Goal: Task Accomplishment & Management: Use online tool/utility

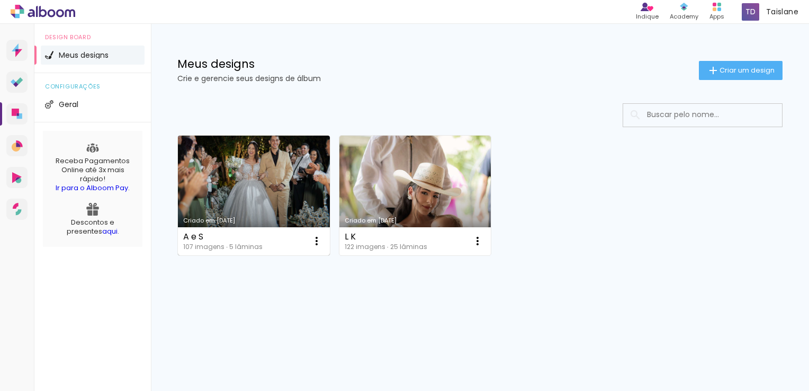
click at [274, 202] on link "Criado em [DATE]" at bounding box center [254, 196] width 152 height 120
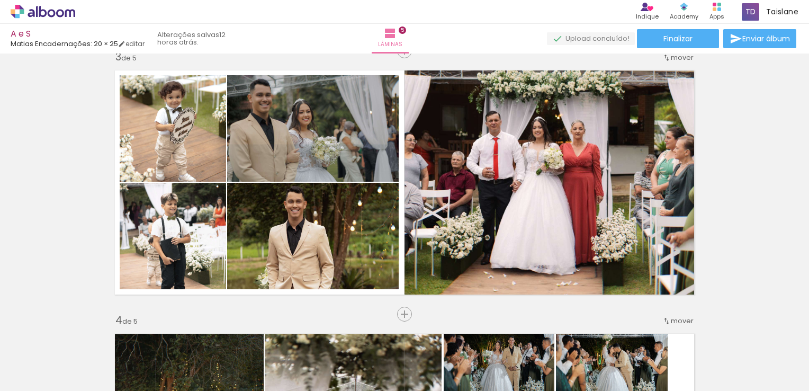
scroll to position [532, 0]
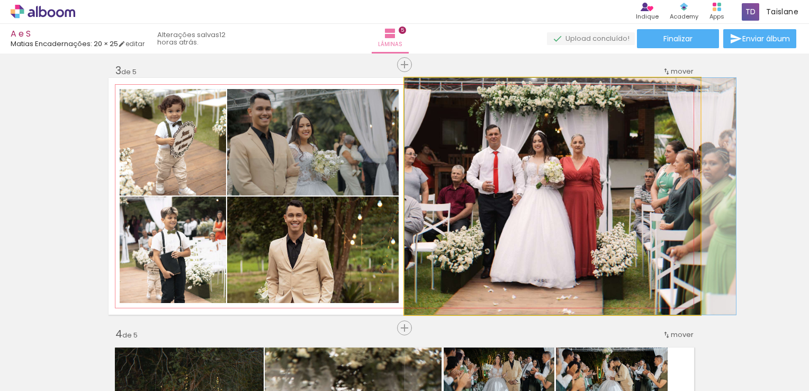
click at [578, 230] on quentale-photo at bounding box center [552, 196] width 296 height 237
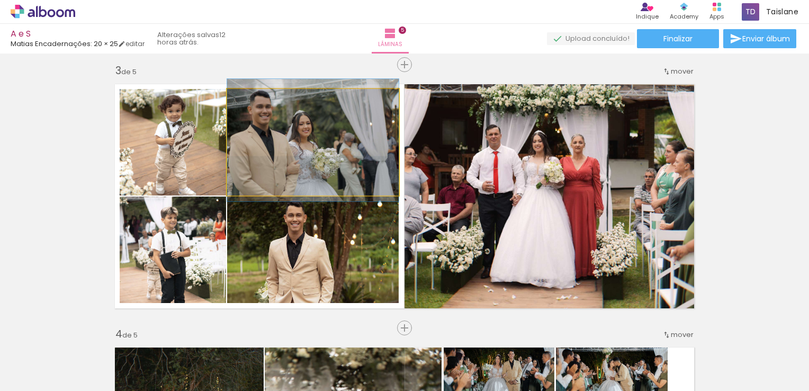
drag, startPoint x: 339, startPoint y: 149, endPoint x: 350, endPoint y: 147, distance: 11.3
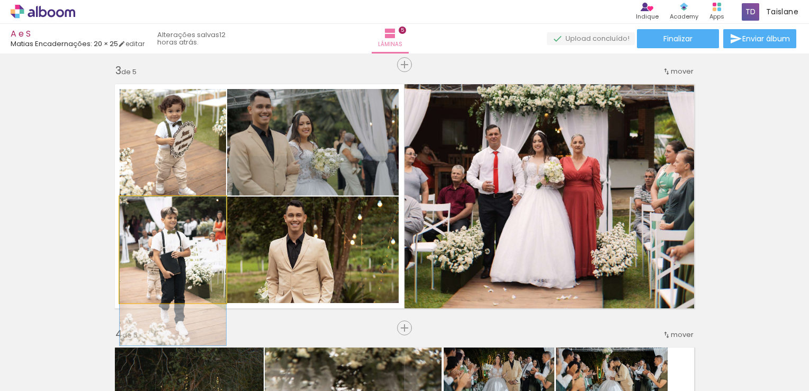
click at [209, 249] on quentale-photo at bounding box center [173, 249] width 106 height 106
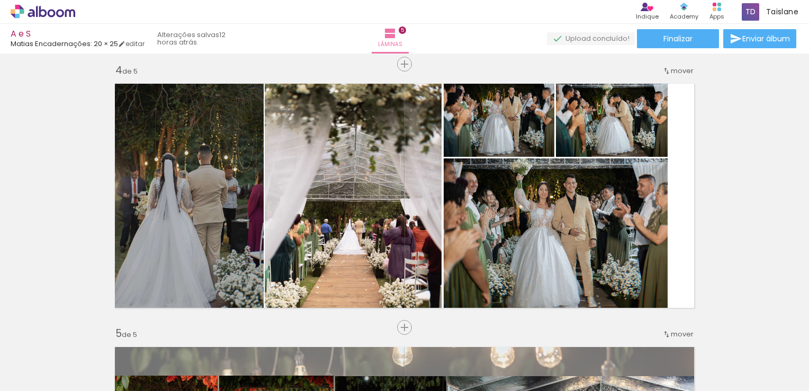
scroll to position [803, 0]
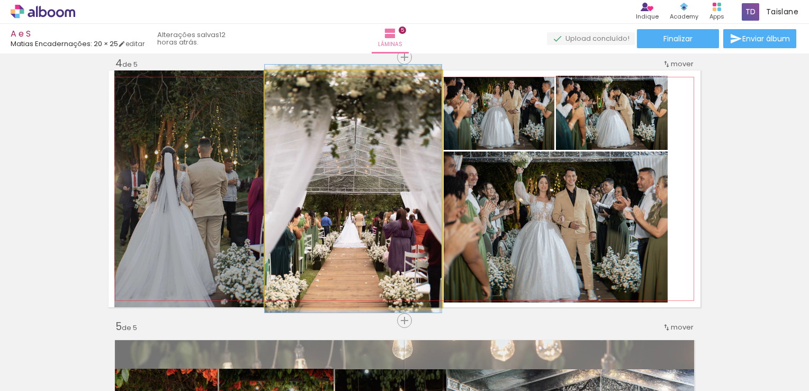
click at [367, 234] on quentale-photo at bounding box center [353, 188] width 177 height 237
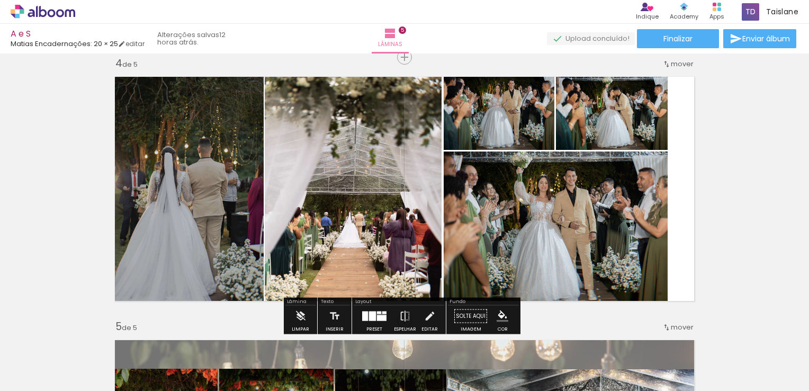
click at [618, 234] on quentale-photo at bounding box center [556, 226] width 224 height 151
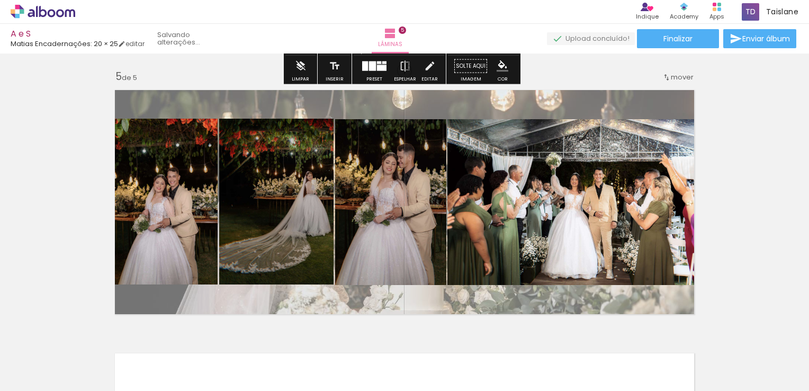
scroll to position [1055, 0]
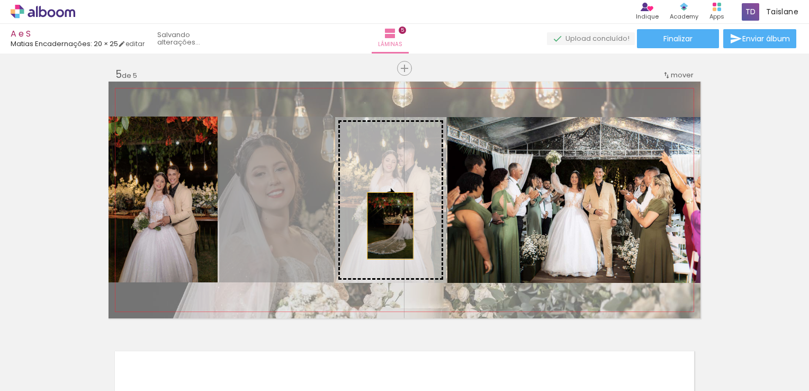
drag, startPoint x: 302, startPoint y: 229, endPoint x: 394, endPoint y: 225, distance: 92.2
click at [0, 0] on slot at bounding box center [0, 0] width 0 height 0
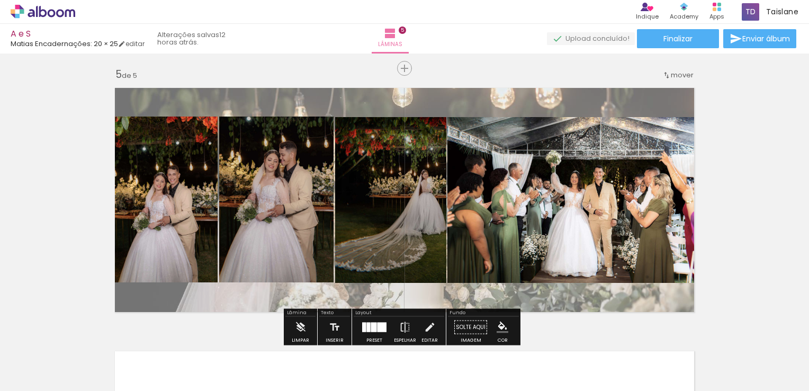
click at [451, 204] on quentale-photo at bounding box center [573, 200] width 253 height 166
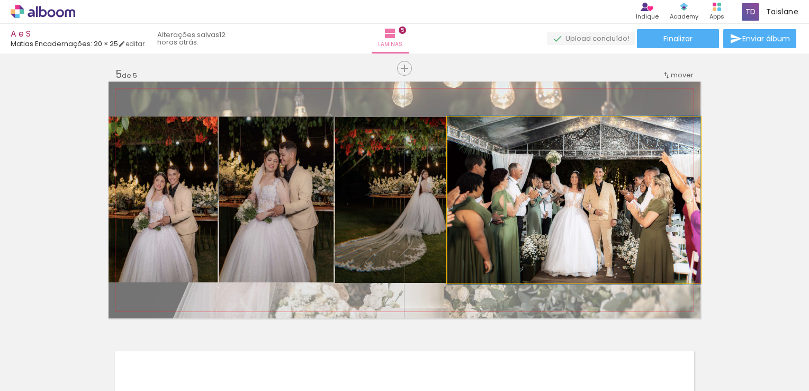
click at [451, 204] on quentale-photo at bounding box center [573, 200] width 253 height 166
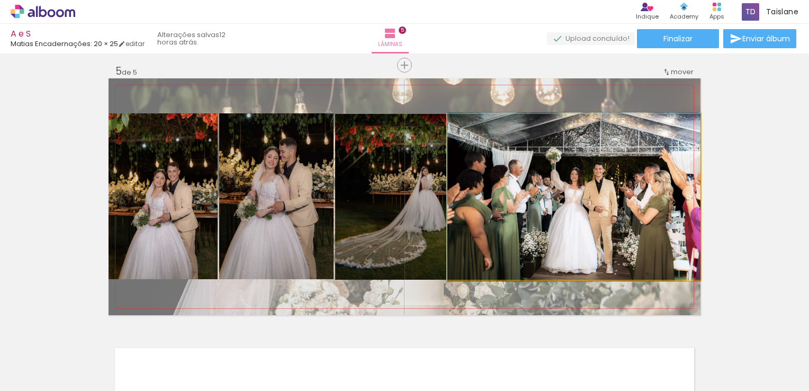
click at [0, 0] on div at bounding box center [0, 0] width 0 height 0
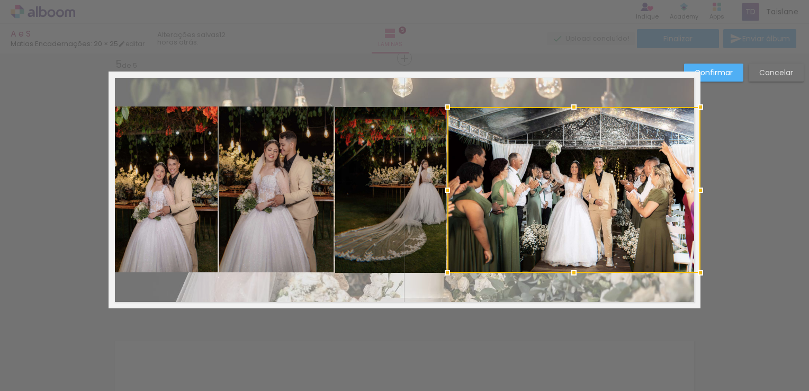
scroll to position [1065, 0]
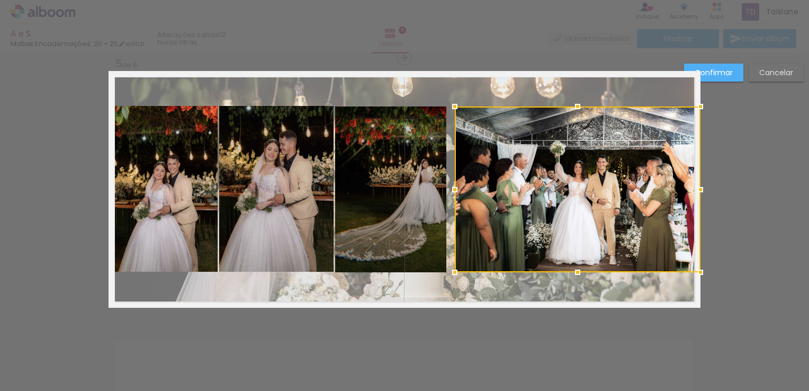
drag, startPoint x: 443, startPoint y: 192, endPoint x: 450, endPoint y: 192, distance: 7.4
click at [450, 192] on div at bounding box center [454, 189] width 21 height 21
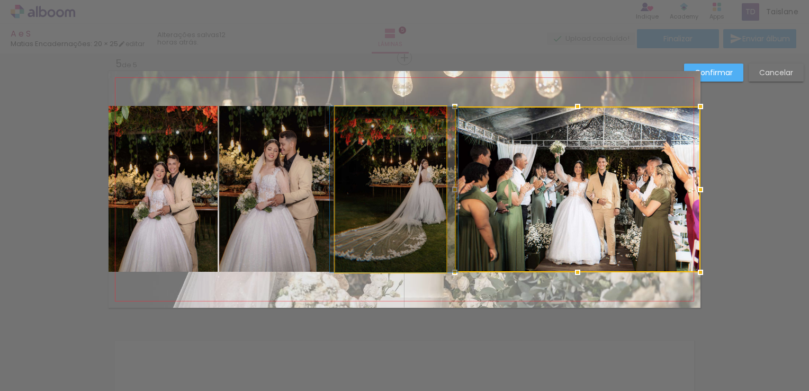
click at [402, 184] on quentale-photo at bounding box center [390, 189] width 111 height 166
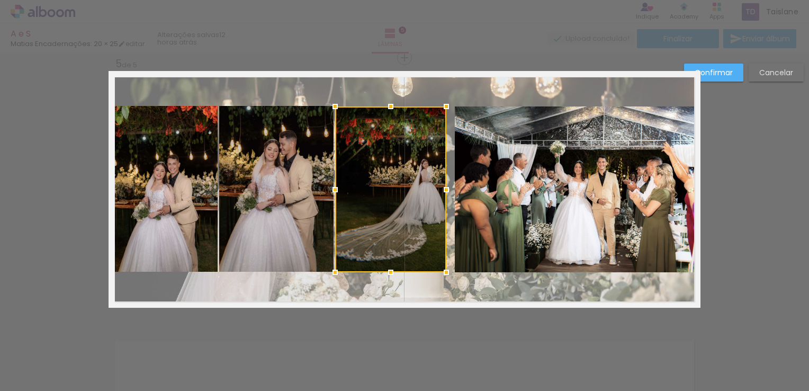
click at [402, 184] on div at bounding box center [390, 189] width 111 height 166
click at [450, 192] on div at bounding box center [448, 189] width 21 height 21
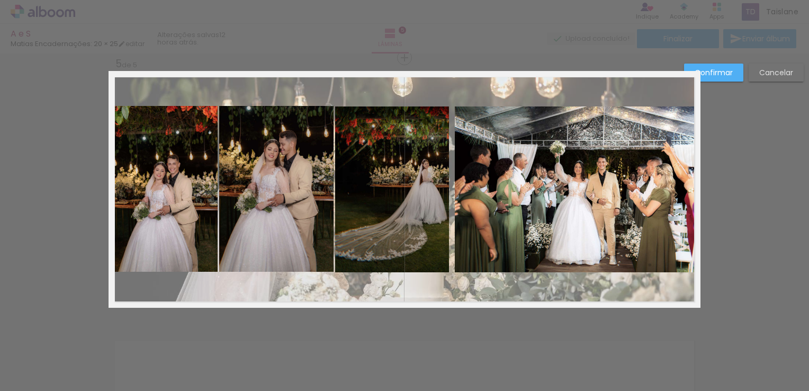
click at [432, 182] on quentale-photo at bounding box center [392, 189] width 114 height 166
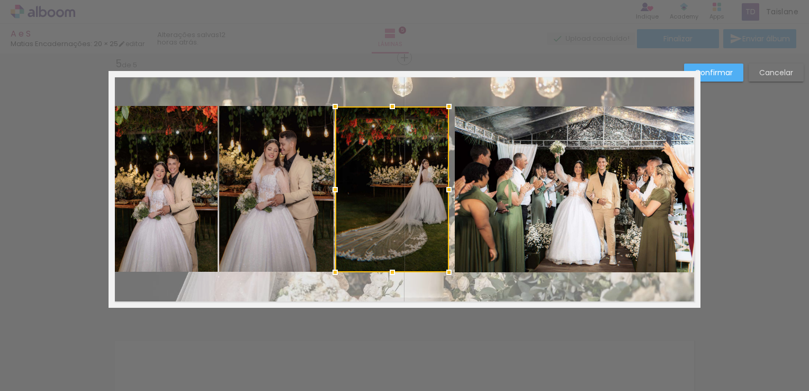
click at [432, 182] on div at bounding box center [392, 189] width 114 height 166
click at [450, 187] on div at bounding box center [449, 189] width 21 height 21
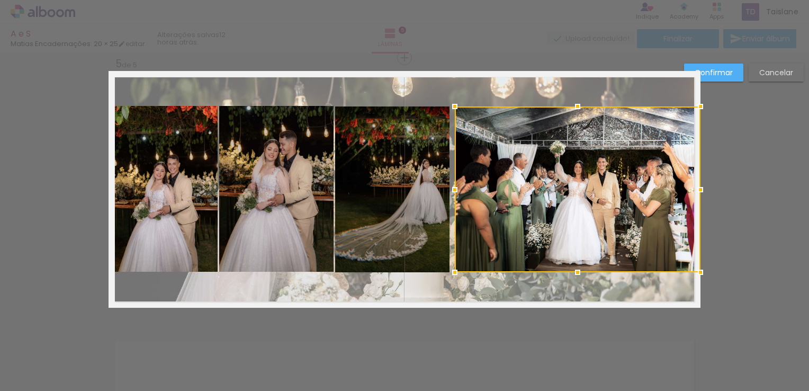
click at [444, 189] on div at bounding box center [454, 189] width 21 height 21
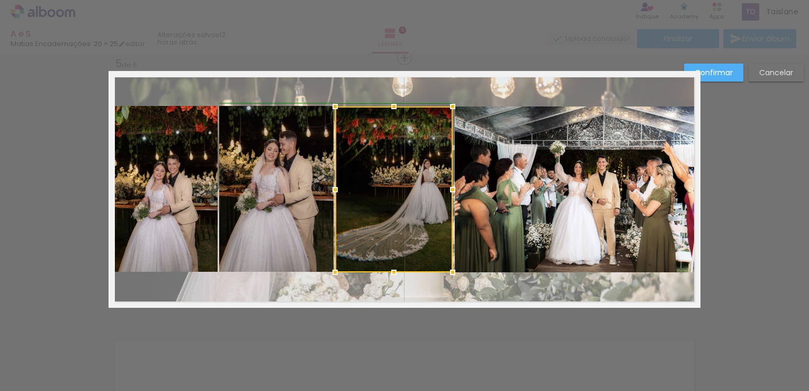
click at [448, 189] on div at bounding box center [452, 189] width 21 height 21
click at [0, 0] on slot "Confirmar" at bounding box center [0, 0] width 0 height 0
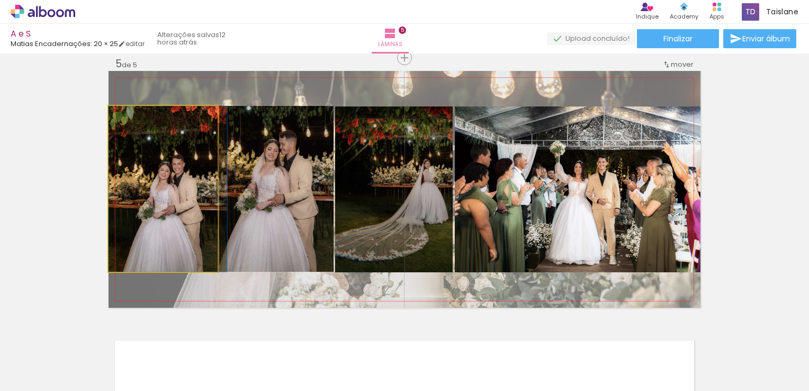
drag, startPoint x: 168, startPoint y: 219, endPoint x: 211, endPoint y: 219, distance: 43.4
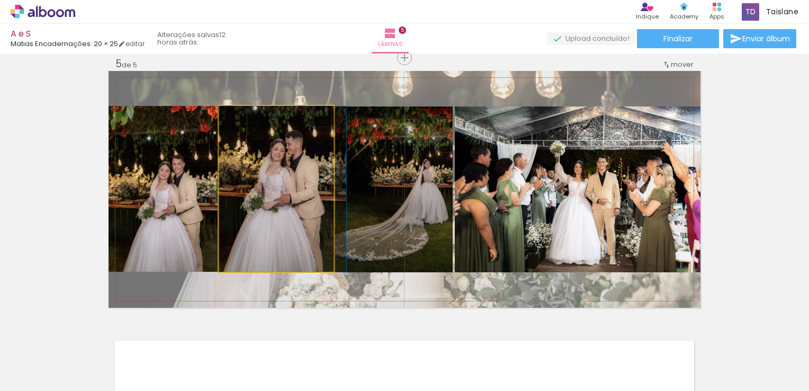
drag, startPoint x: 239, startPoint y: 219, endPoint x: 246, endPoint y: 219, distance: 6.4
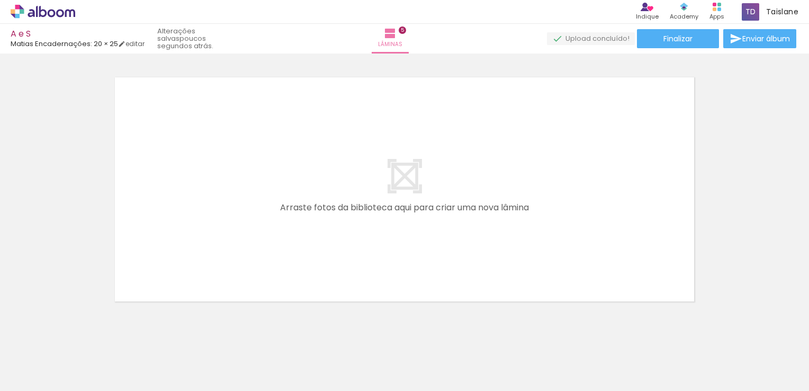
scroll to position [0, 2486]
drag, startPoint x: 233, startPoint y: 367, endPoint x: 193, endPoint y: 384, distance: 43.6
click at [250, 256] on quentale-workspace at bounding box center [404, 195] width 809 height 391
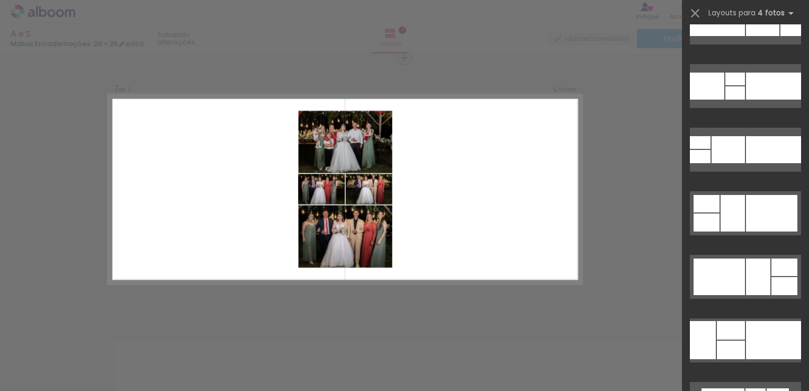
scroll to position [5520, 0]
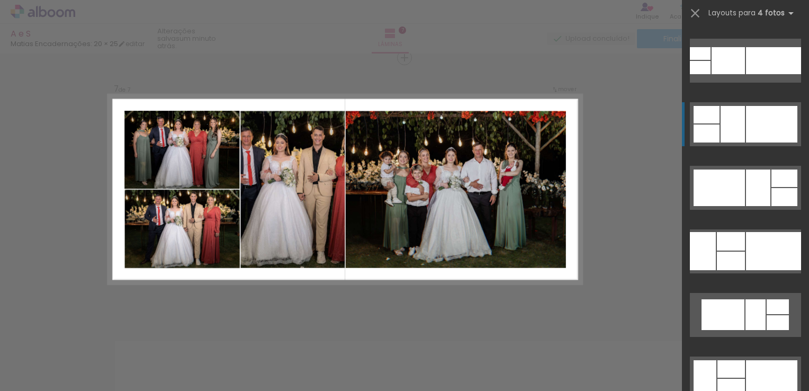
click at [735, 360] on div at bounding box center [731, 368] width 28 height 17
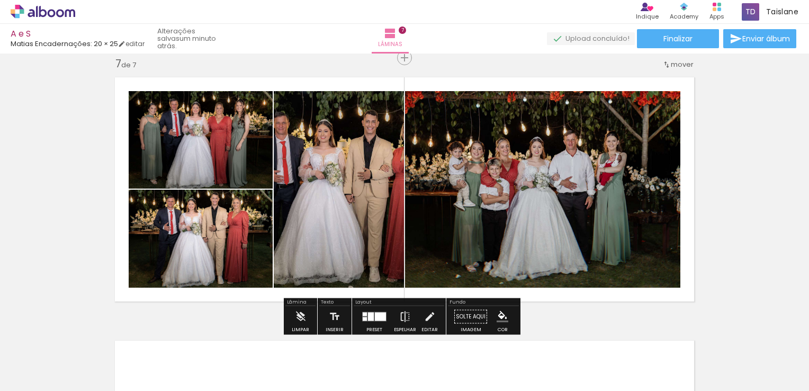
click at [360, 176] on quentale-photo at bounding box center [339, 189] width 130 height 196
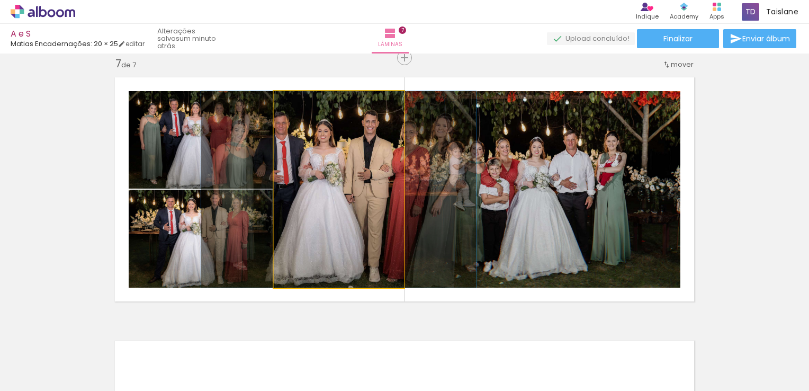
click at [360, 176] on quentale-photo at bounding box center [339, 189] width 130 height 196
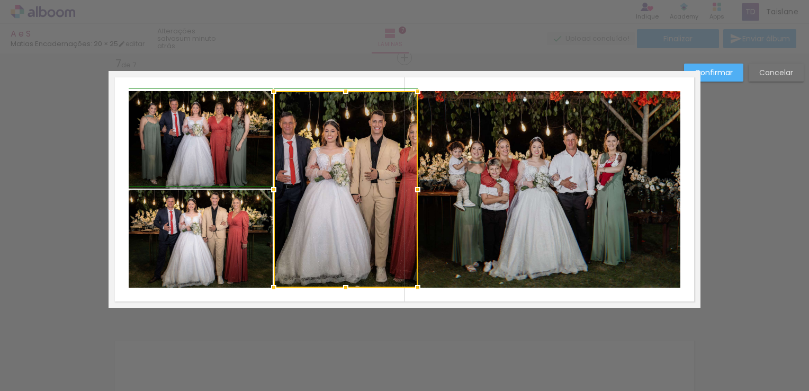
drag, startPoint x: 402, startPoint y: 191, endPoint x: 417, endPoint y: 193, distance: 15.0
click at [417, 193] on div at bounding box center [417, 189] width 21 height 21
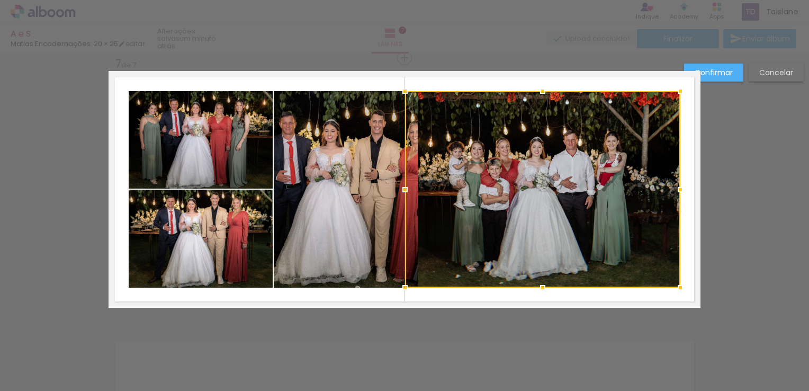
click at [518, 192] on div at bounding box center [542, 189] width 275 height 196
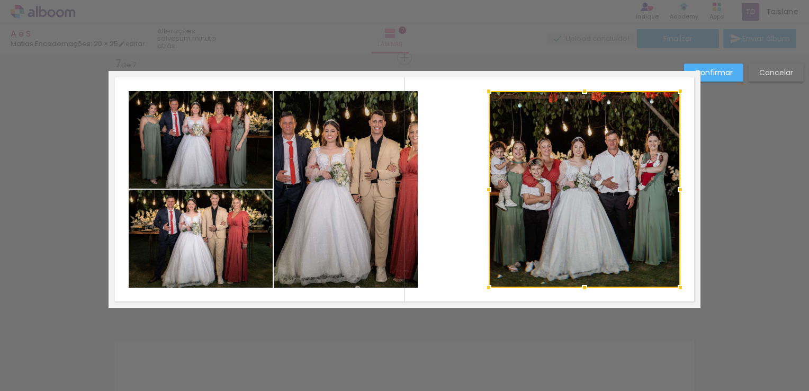
drag, startPoint x: 401, startPoint y: 189, endPoint x: 484, endPoint y: 190, distance: 82.6
click at [484, 190] on div at bounding box center [488, 189] width 21 height 21
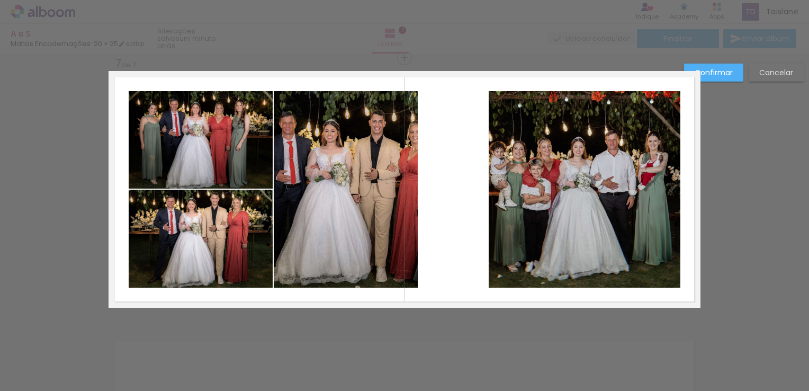
click at [369, 161] on quentale-photo at bounding box center [346, 189] width 144 height 196
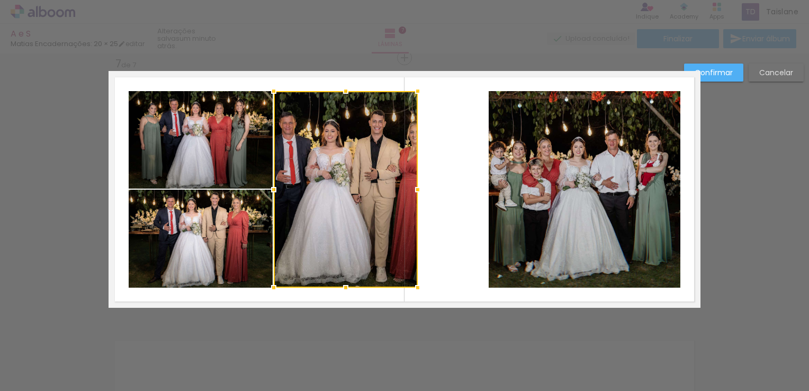
click at [369, 161] on div at bounding box center [346, 189] width 144 height 196
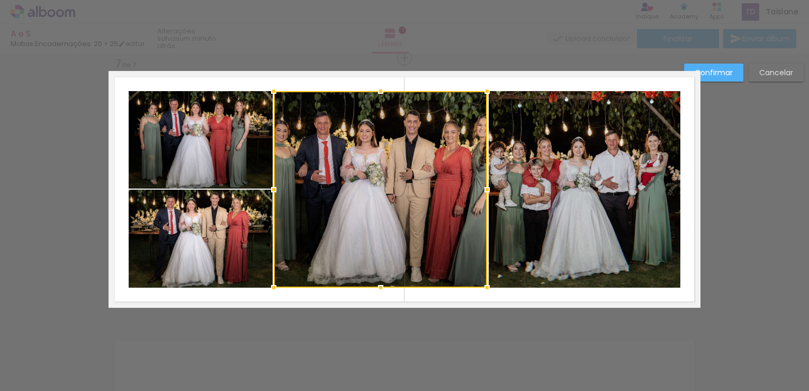
drag, startPoint x: 417, startPoint y: 185, endPoint x: 487, endPoint y: 189, distance: 70.0
click at [487, 189] on div at bounding box center [486, 189] width 21 height 21
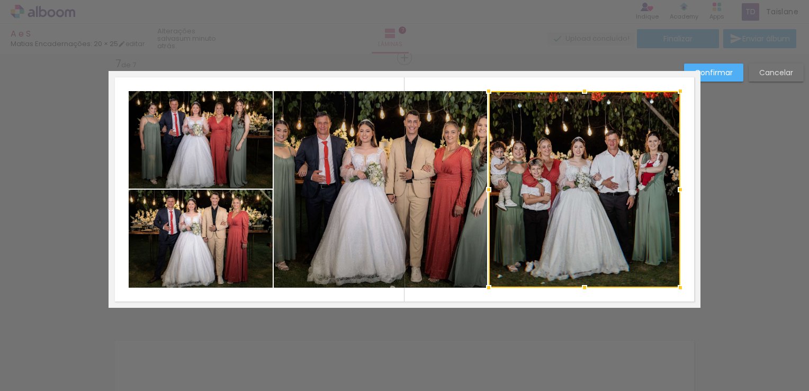
click at [642, 206] on div at bounding box center [585, 189] width 192 height 196
click at [643, 205] on div at bounding box center [585, 189] width 192 height 196
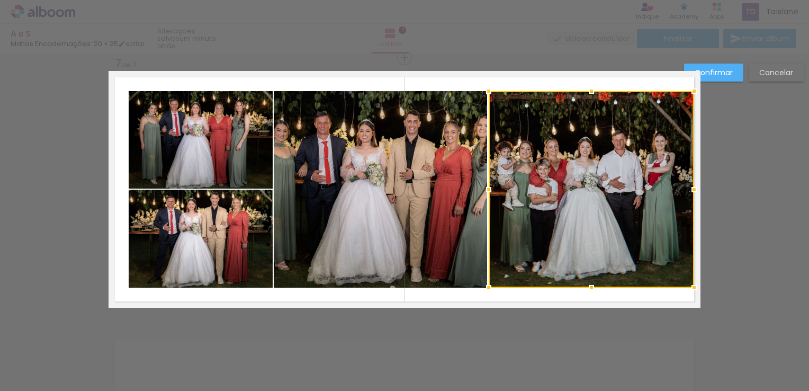
drag, startPoint x: 675, startPoint y: 189, endPoint x: 689, endPoint y: 189, distance: 13.8
click at [689, 189] on div at bounding box center [693, 189] width 21 height 21
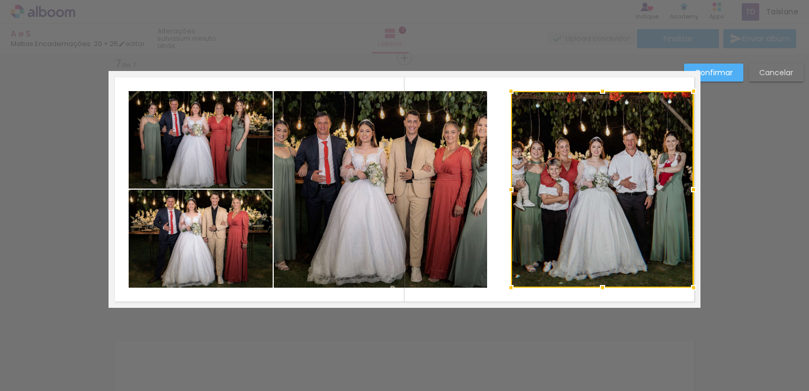
drag, startPoint x: 485, startPoint y: 189, endPoint x: 508, endPoint y: 189, distance: 22.8
click at [508, 189] on div at bounding box center [510, 189] width 21 height 21
click at [0, 0] on slot "Confirmar" at bounding box center [0, 0] width 0 height 0
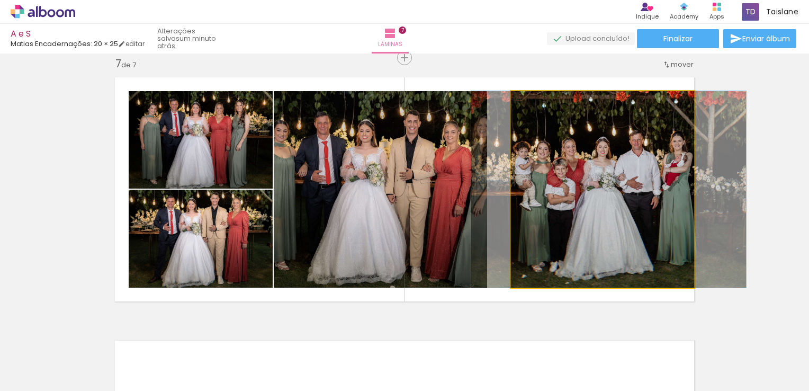
drag, startPoint x: 578, startPoint y: 182, endPoint x: 584, endPoint y: 182, distance: 6.4
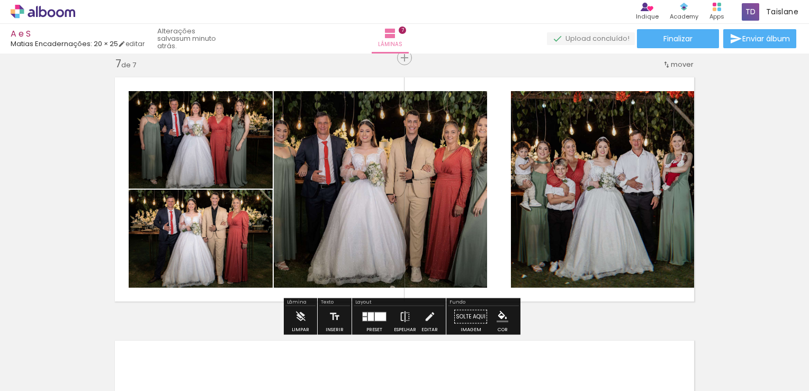
click at [597, 192] on quentale-photo at bounding box center [602, 189] width 183 height 196
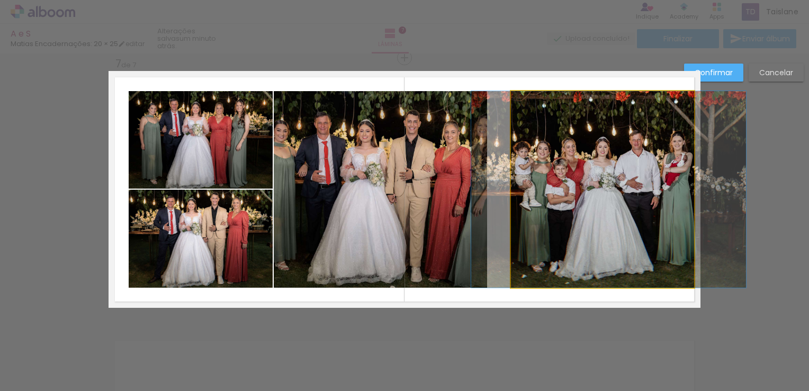
click at [597, 192] on quentale-photo at bounding box center [602, 189] width 183 height 196
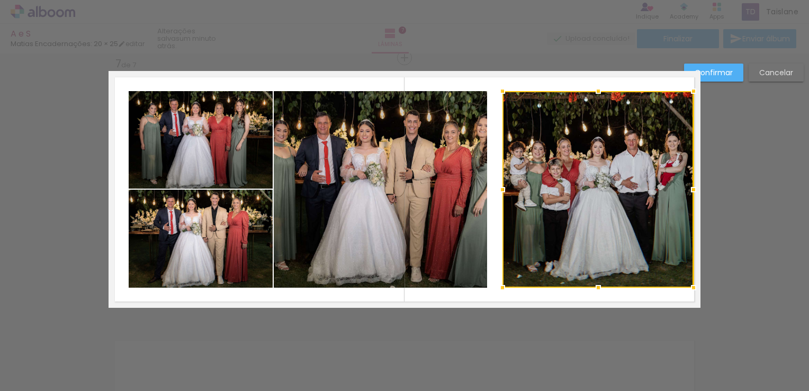
drag, startPoint x: 508, startPoint y: 191, endPoint x: 500, endPoint y: 192, distance: 8.5
click at [500, 192] on div at bounding box center [502, 189] width 21 height 21
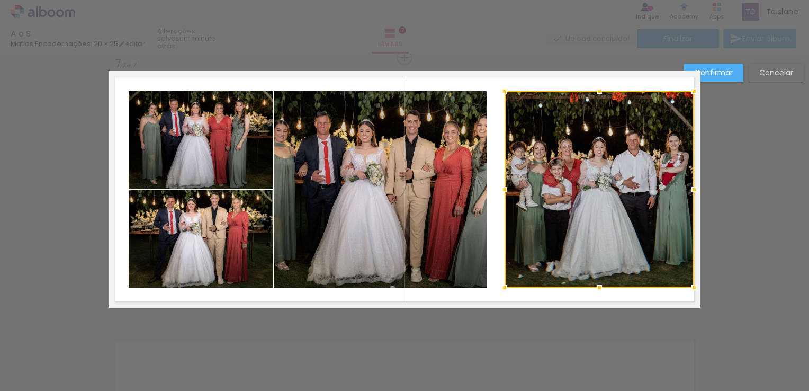
click at [502, 192] on div at bounding box center [504, 189] width 21 height 21
click at [457, 187] on quentale-photo at bounding box center [380, 189] width 213 height 196
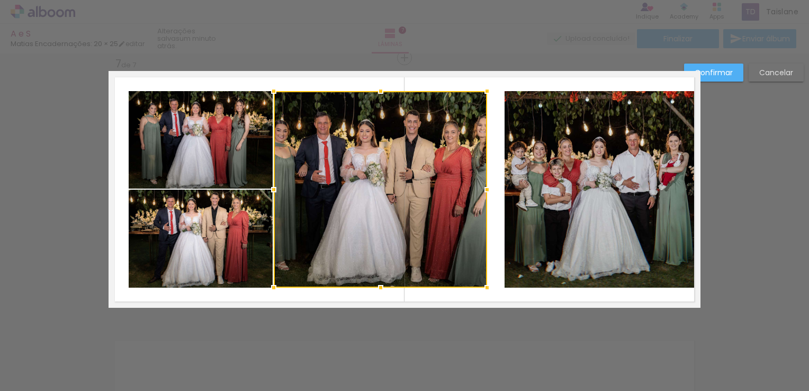
click at [457, 187] on div at bounding box center [380, 189] width 213 height 196
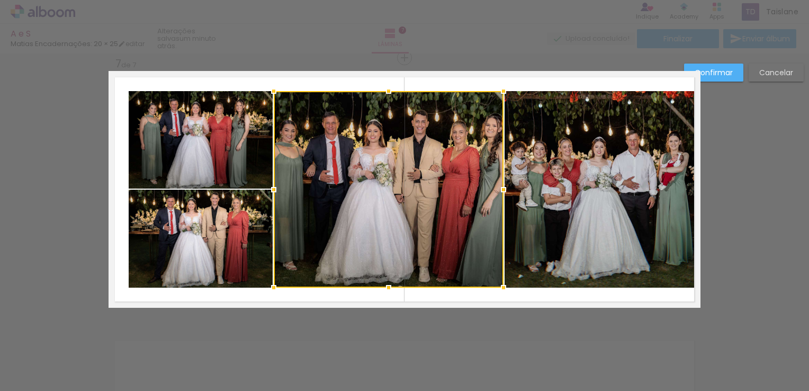
drag, startPoint x: 483, startPoint y: 193, endPoint x: 499, endPoint y: 193, distance: 16.4
click at [499, 193] on div at bounding box center [503, 189] width 21 height 21
click at [253, 147] on quentale-photo at bounding box center [201, 139] width 144 height 97
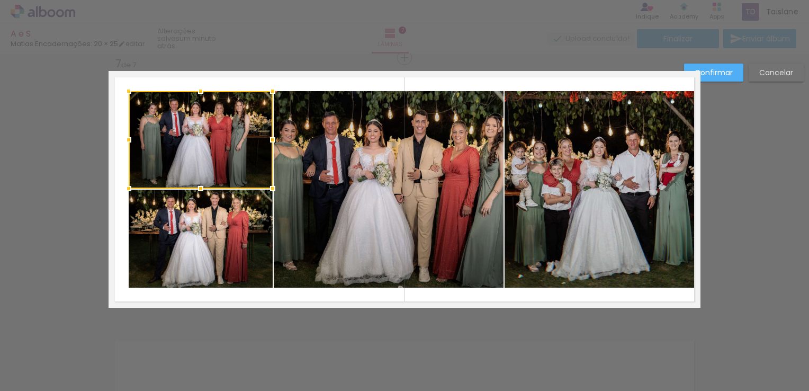
click at [253, 147] on div at bounding box center [201, 139] width 144 height 97
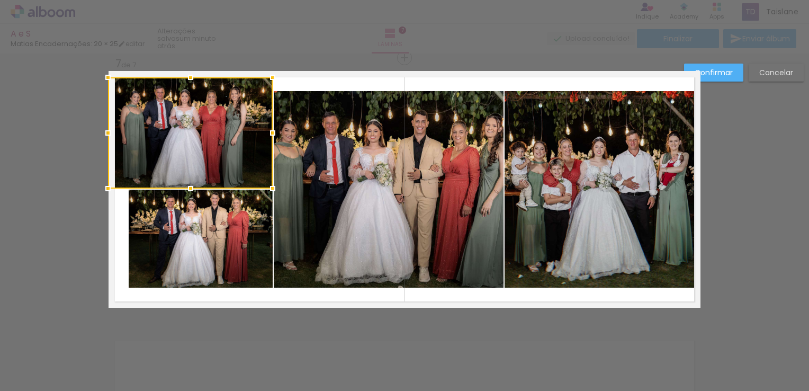
drag, startPoint x: 125, startPoint y: 94, endPoint x: 110, endPoint y: 80, distance: 20.2
click at [110, 80] on div at bounding box center [107, 77] width 21 height 21
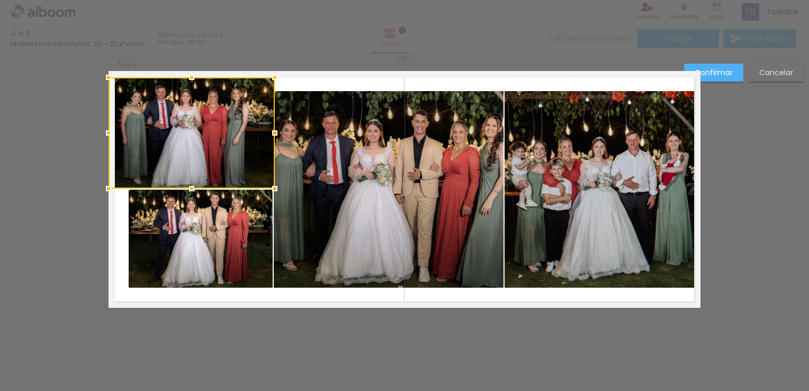
drag, startPoint x: 267, startPoint y: 133, endPoint x: 255, endPoint y: 133, distance: 12.2
click at [255, 133] on div at bounding box center [192, 132] width 166 height 111
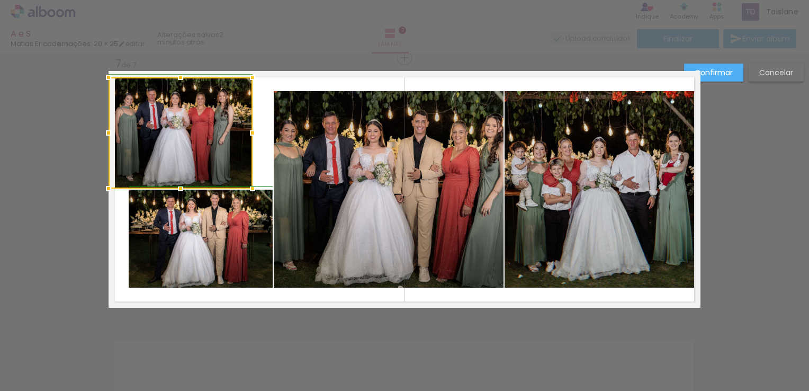
drag, startPoint x: 269, startPoint y: 132, endPoint x: 250, endPoint y: 132, distance: 19.1
click at [250, 132] on div at bounding box center [252, 132] width 21 height 21
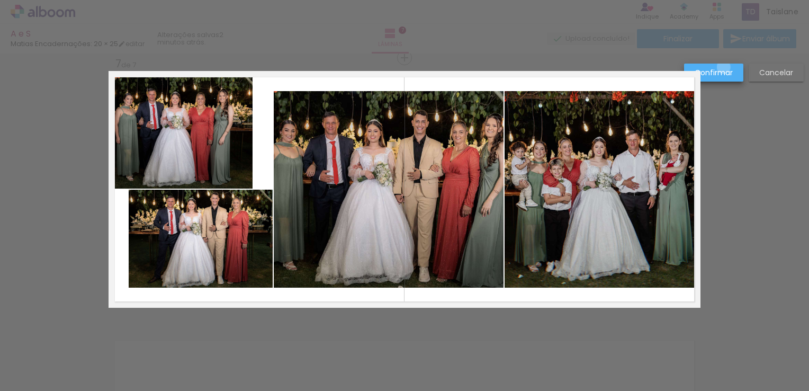
click at [0, 0] on slot "Confirmar" at bounding box center [0, 0] width 0 height 0
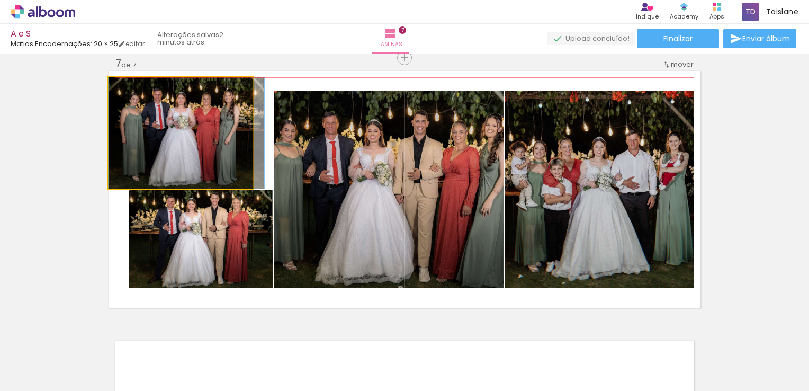
drag, startPoint x: 206, startPoint y: 139, endPoint x: 216, endPoint y: 140, distance: 10.7
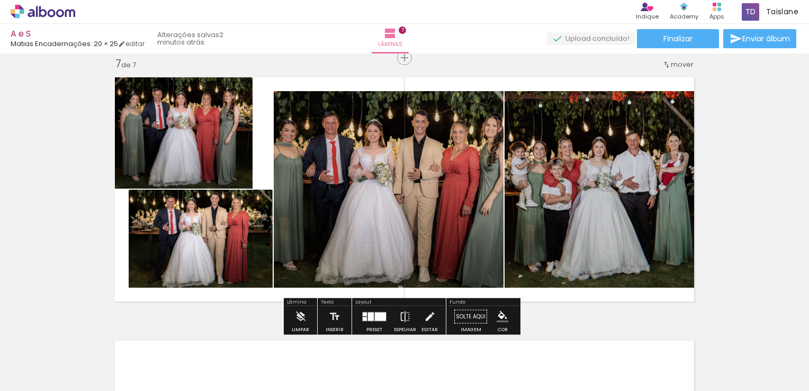
click at [124, 130] on quentale-photo at bounding box center [181, 132] width 144 height 111
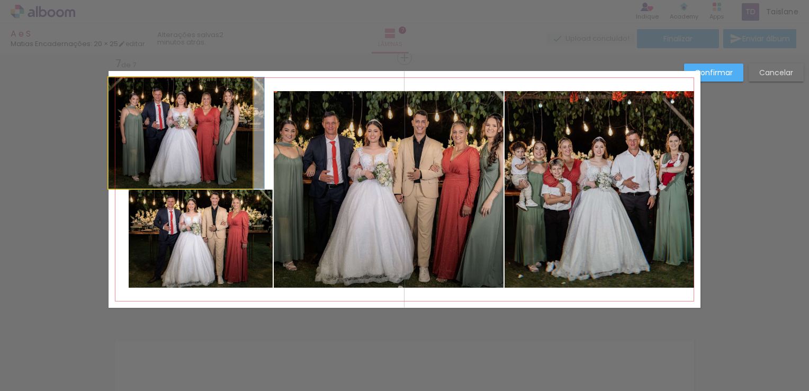
click at [124, 130] on quentale-photo at bounding box center [181, 132] width 144 height 111
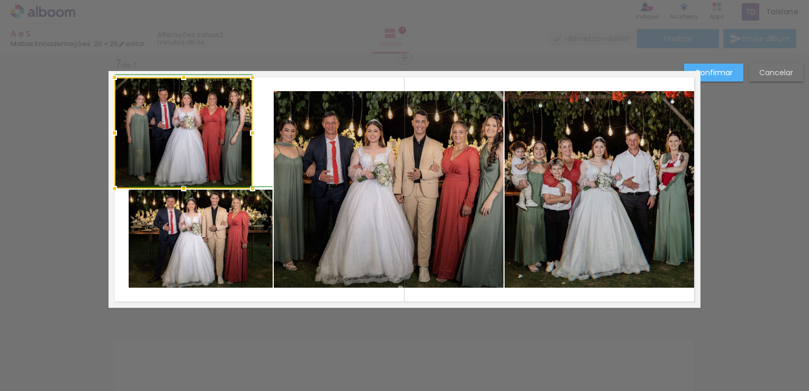
click at [104, 130] on div at bounding box center [114, 132] width 21 height 21
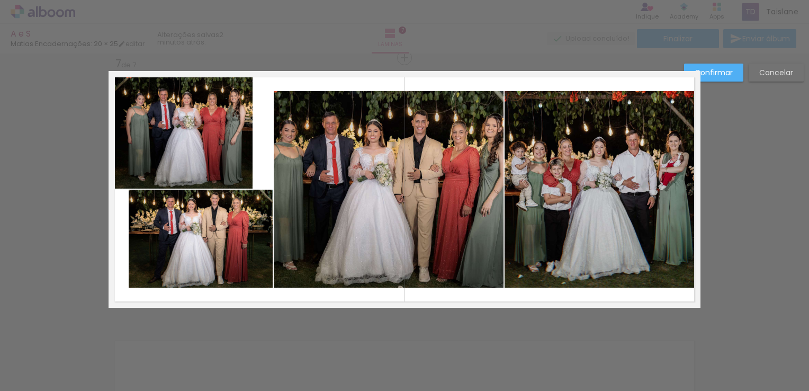
click at [202, 137] on quentale-photo at bounding box center [183, 132] width 138 height 111
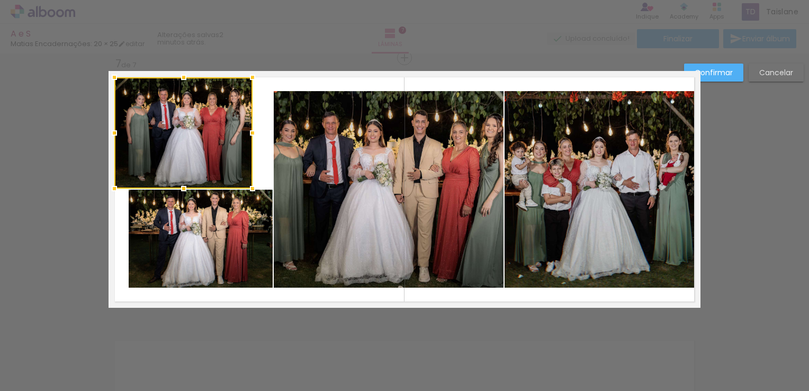
click at [202, 137] on div at bounding box center [183, 132] width 138 height 111
click at [187, 240] on quentale-photo at bounding box center [201, 238] width 144 height 98
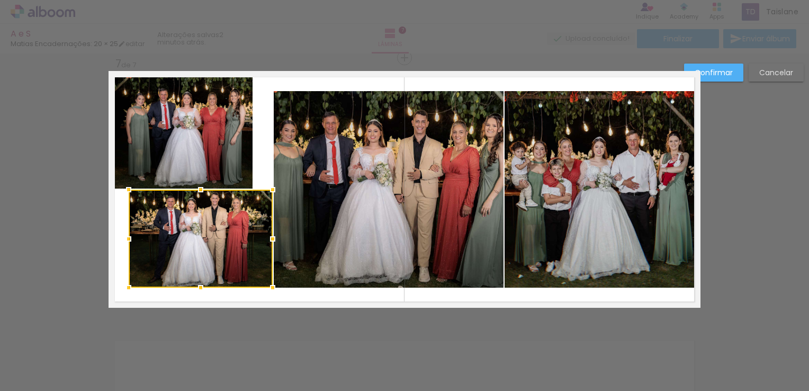
click at [187, 240] on div at bounding box center [201, 238] width 144 height 98
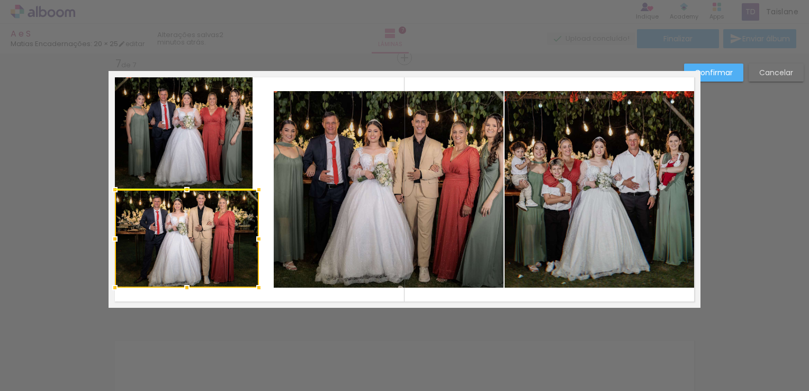
drag, startPoint x: 181, startPoint y: 242, endPoint x: 167, endPoint y: 242, distance: 13.8
click at [167, 242] on div at bounding box center [187, 238] width 144 height 98
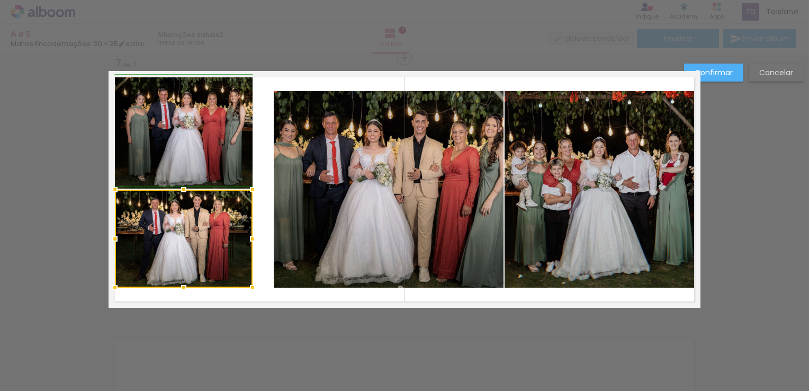
drag, startPoint x: 256, startPoint y: 241, endPoint x: 250, endPoint y: 241, distance: 6.4
click at [250, 241] on div at bounding box center [252, 238] width 21 height 21
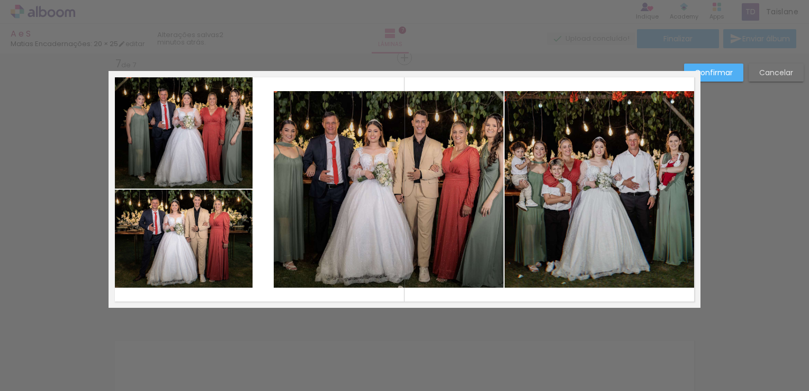
click at [365, 222] on quentale-photo at bounding box center [389, 189] width 230 height 196
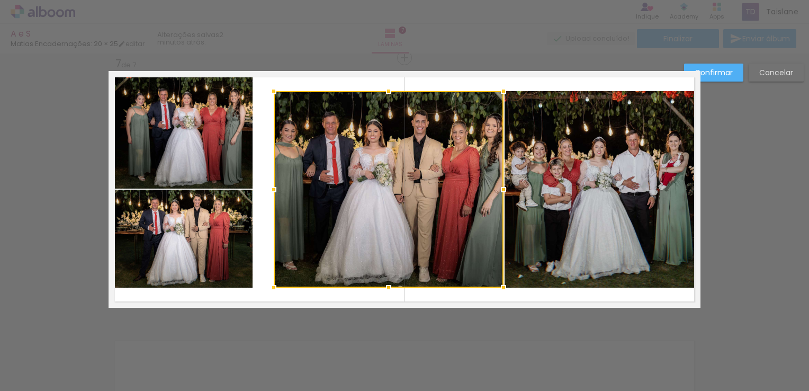
click at [365, 222] on div at bounding box center [389, 189] width 230 height 196
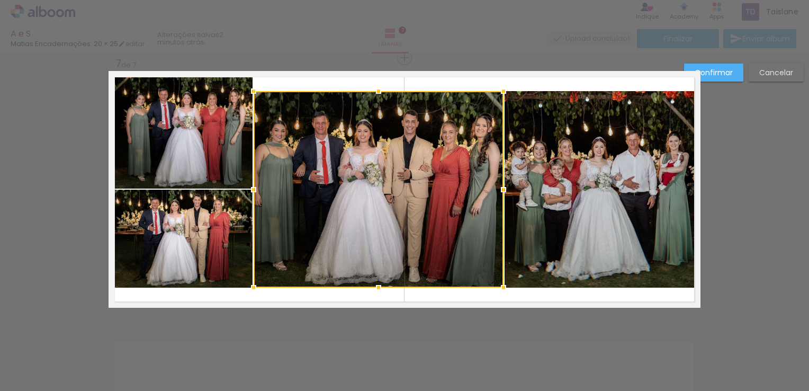
drag, startPoint x: 274, startPoint y: 193, endPoint x: 254, endPoint y: 195, distance: 19.8
click at [254, 195] on div at bounding box center [253, 189] width 21 height 21
click at [0, 0] on slot "Confirmar" at bounding box center [0, 0] width 0 height 0
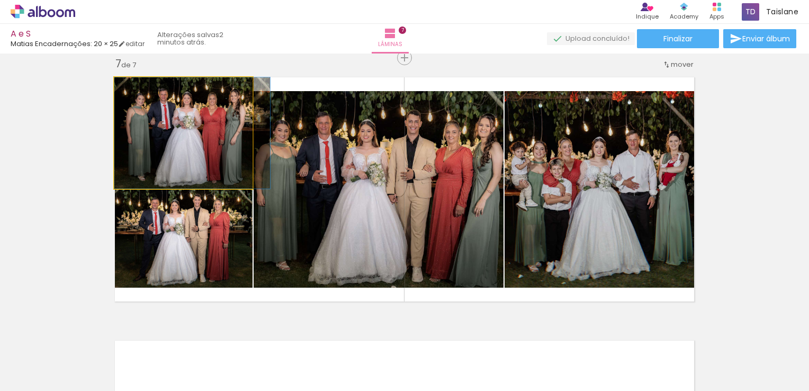
click at [248, 160] on quentale-photo at bounding box center [183, 132] width 138 height 111
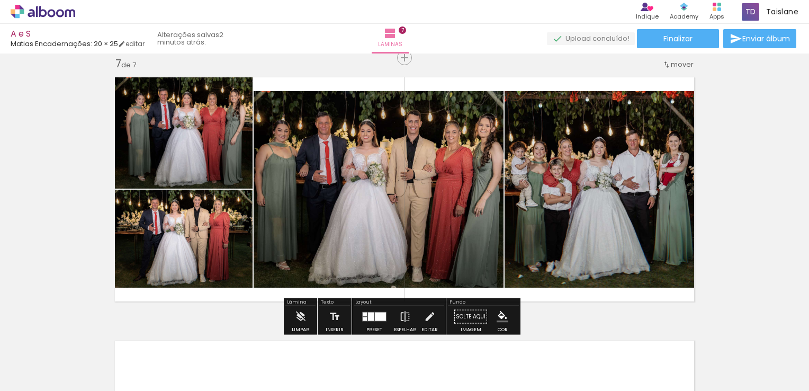
click at [226, 245] on quentale-photo at bounding box center [184, 238] width 138 height 98
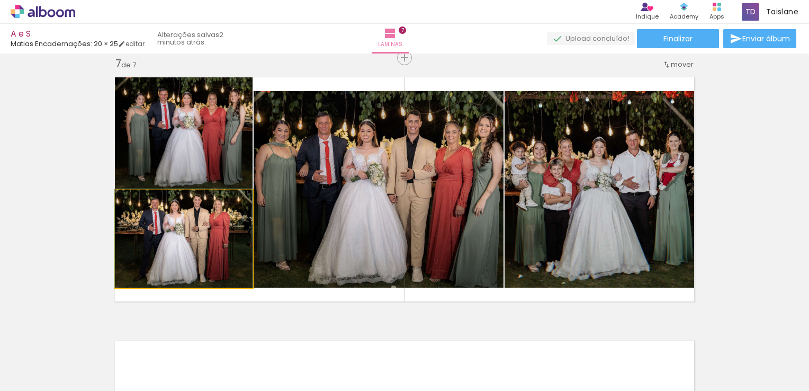
click at [226, 245] on quentale-photo at bounding box center [184, 238] width 138 height 98
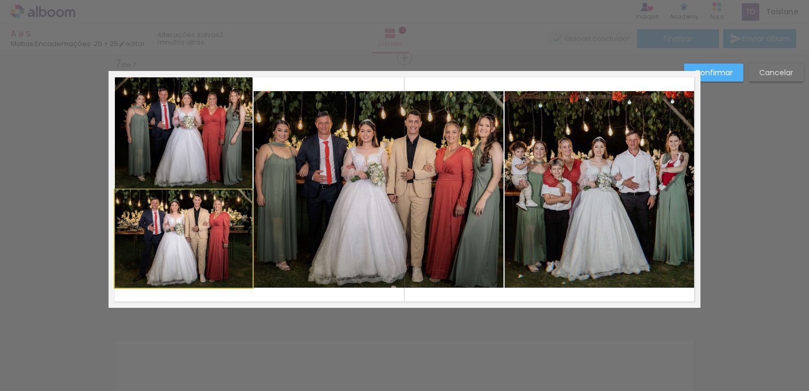
click at [226, 245] on quentale-photo at bounding box center [184, 238] width 138 height 98
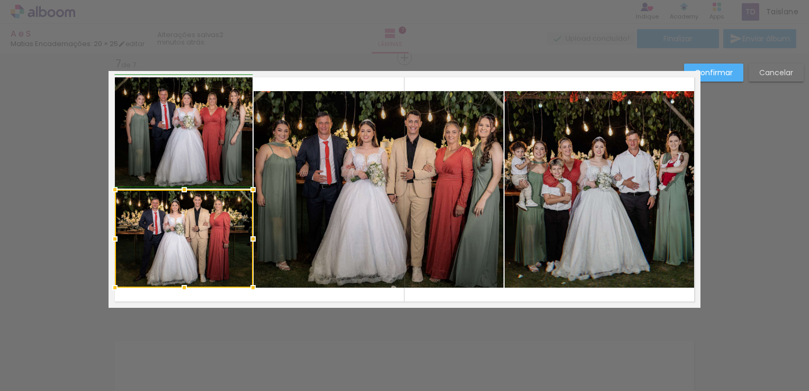
click at [242, 242] on div at bounding box center [252, 238] width 21 height 21
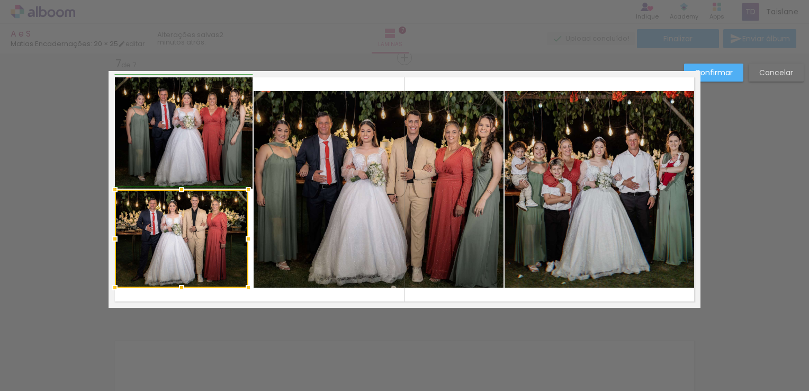
drag, startPoint x: 251, startPoint y: 239, endPoint x: 240, endPoint y: 182, distance: 57.7
click at [247, 239] on div at bounding box center [248, 238] width 21 height 21
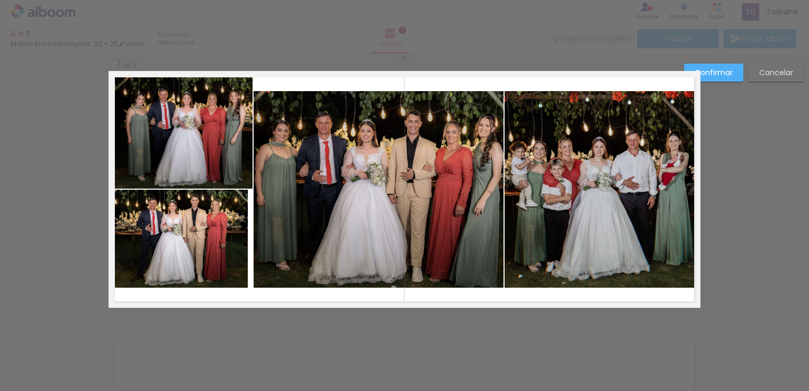
click at [240, 171] on quentale-photo at bounding box center [183, 132] width 138 height 111
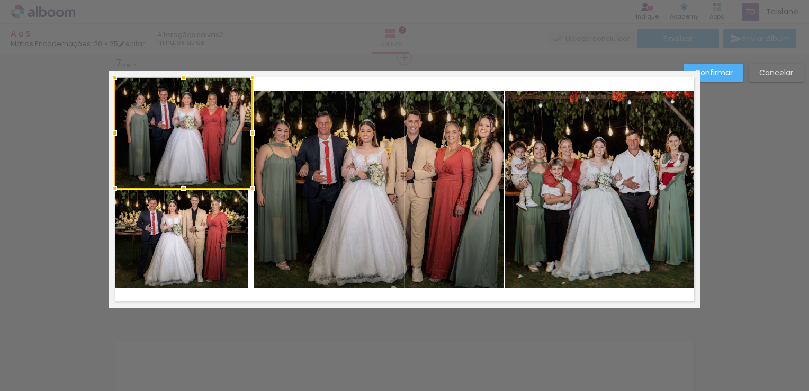
click at [240, 171] on div at bounding box center [183, 132] width 138 height 111
click at [251, 133] on album-spread "7 de 7" at bounding box center [405, 189] width 592 height 237
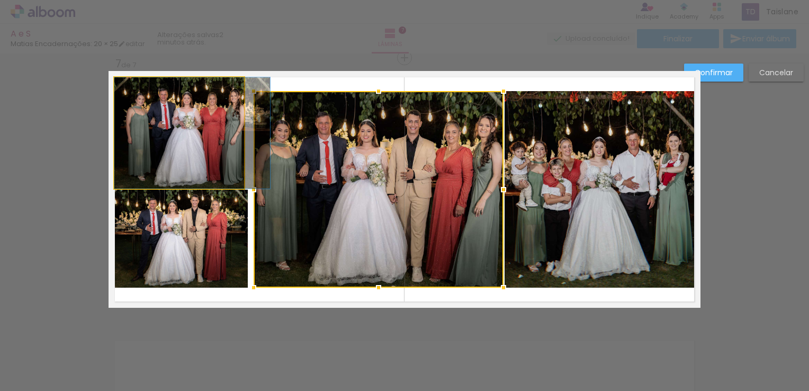
click at [235, 129] on quentale-photo at bounding box center [178, 132] width 129 height 111
click at [493, 179] on div at bounding box center [503, 189] width 21 height 21
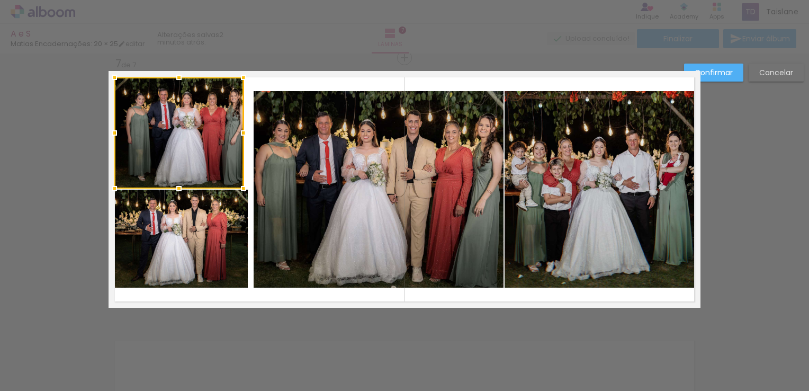
click at [235, 129] on div at bounding box center [243, 132] width 21 height 21
click at [242, 132] on div at bounding box center [251, 132] width 21 height 21
click at [248, 133] on div at bounding box center [245, 132] width 21 height 21
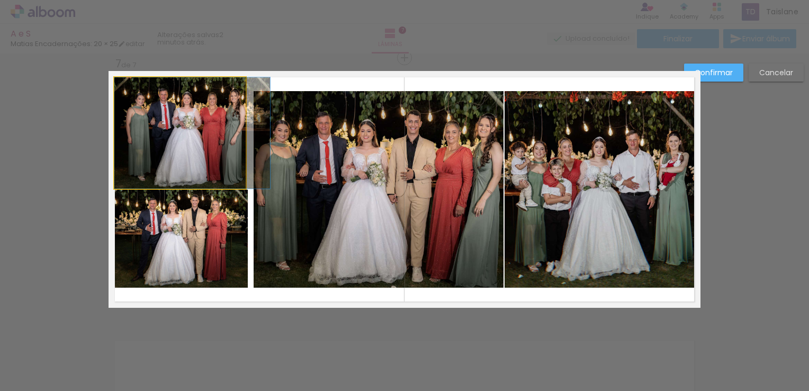
click at [239, 132] on quentale-photo at bounding box center [179, 132] width 131 height 111
click at [239, 77] on div at bounding box center [179, 77] width 131 height 0
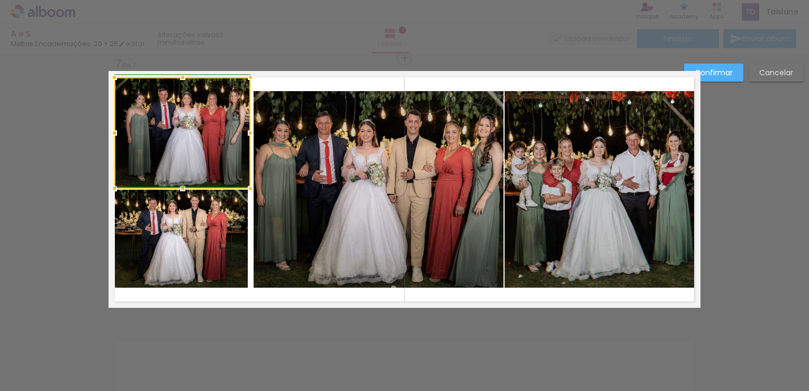
click at [243, 133] on div at bounding box center [250, 132] width 21 height 21
click at [243, 134] on div at bounding box center [246, 132] width 21 height 21
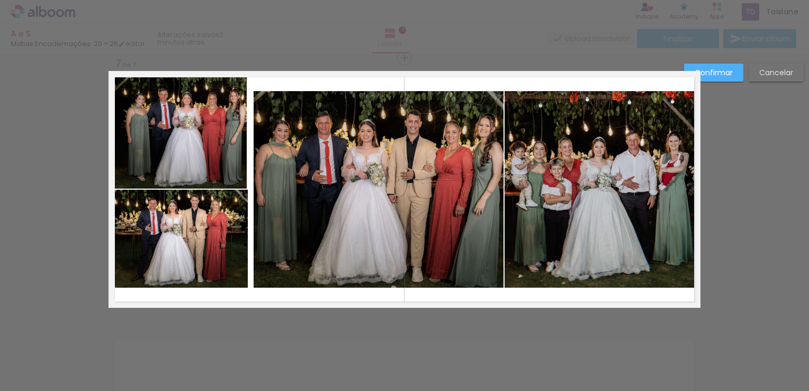
click at [226, 157] on quentale-photo at bounding box center [180, 132] width 132 height 111
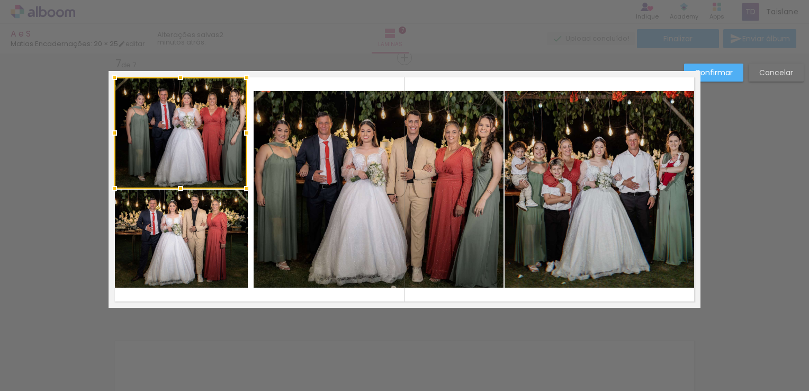
click at [226, 157] on div at bounding box center [180, 132] width 132 height 111
click at [246, 136] on div at bounding box center [249, 132] width 21 height 21
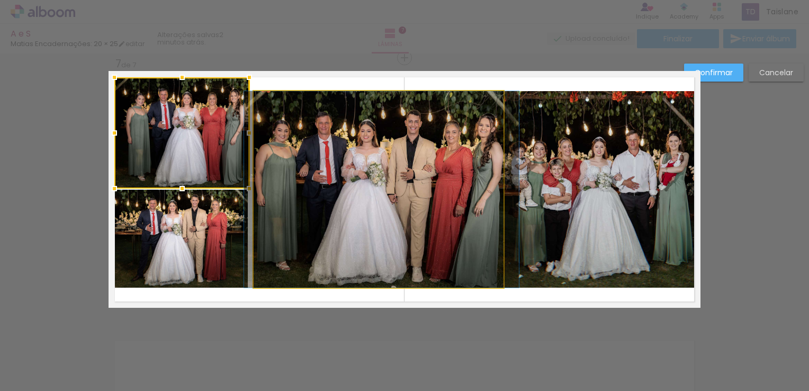
click at [316, 167] on quentale-photo at bounding box center [379, 189] width 250 height 196
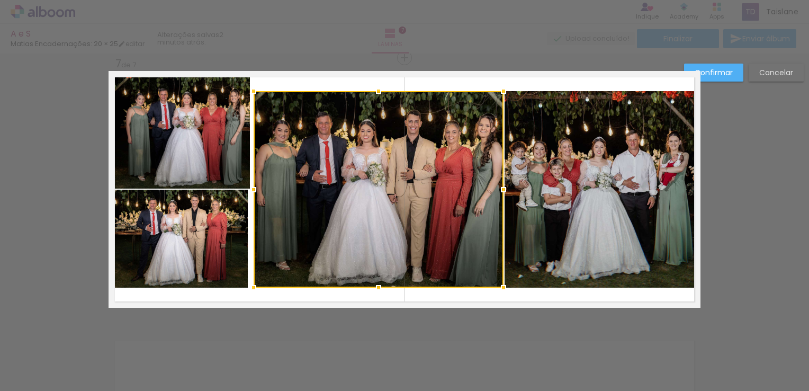
click at [240, 161] on quentale-photo at bounding box center [181, 132] width 135 height 111
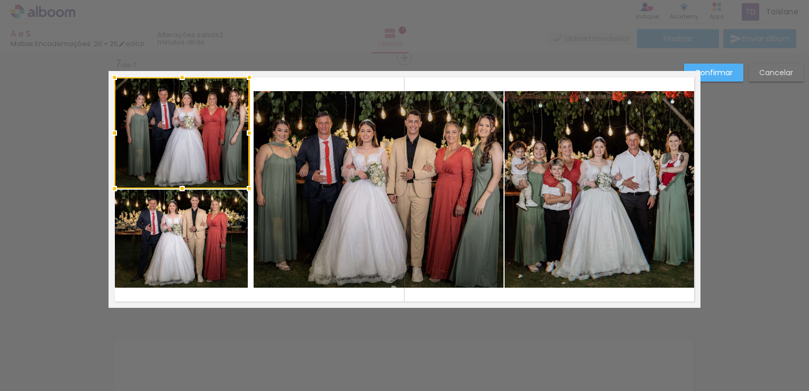
click at [240, 161] on div at bounding box center [181, 132] width 135 height 111
click at [244, 133] on div at bounding box center [248, 132] width 21 height 21
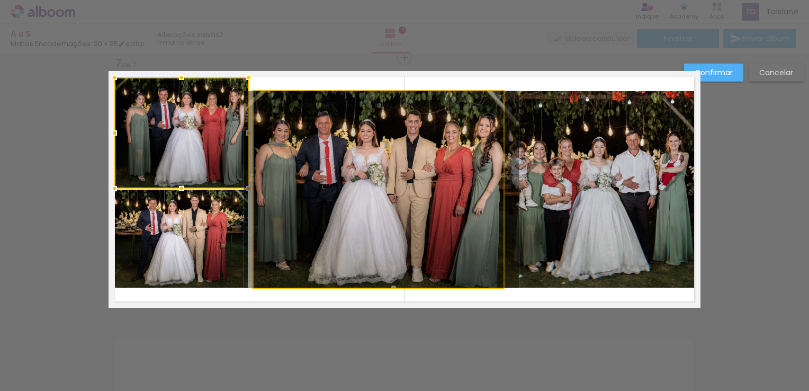
click at [290, 160] on quentale-photo at bounding box center [379, 189] width 250 height 196
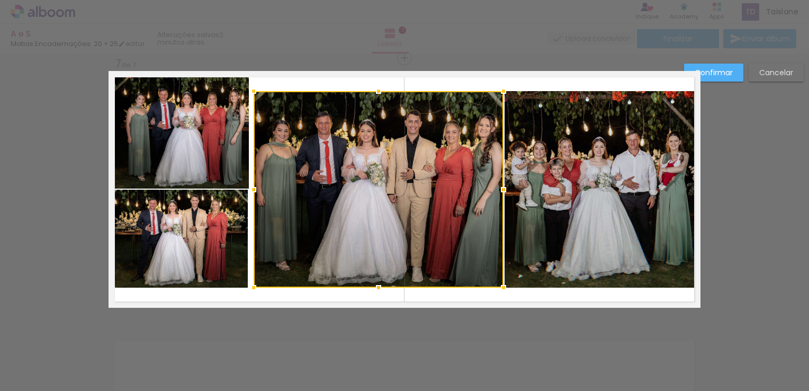
click at [236, 138] on quentale-photo at bounding box center [181, 132] width 134 height 111
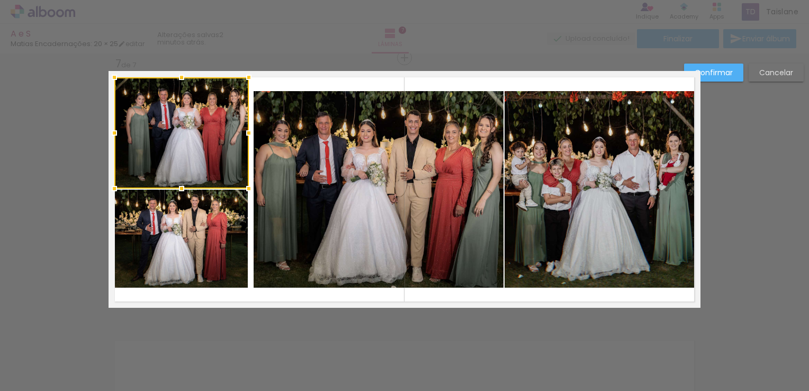
click at [238, 138] on div at bounding box center [248, 132] width 21 height 21
click at [247, 134] on div at bounding box center [247, 132] width 21 height 21
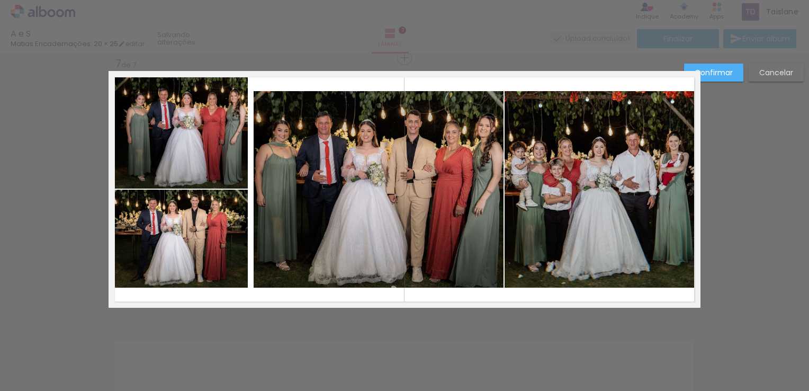
click at [293, 158] on quentale-photo at bounding box center [379, 189] width 250 height 196
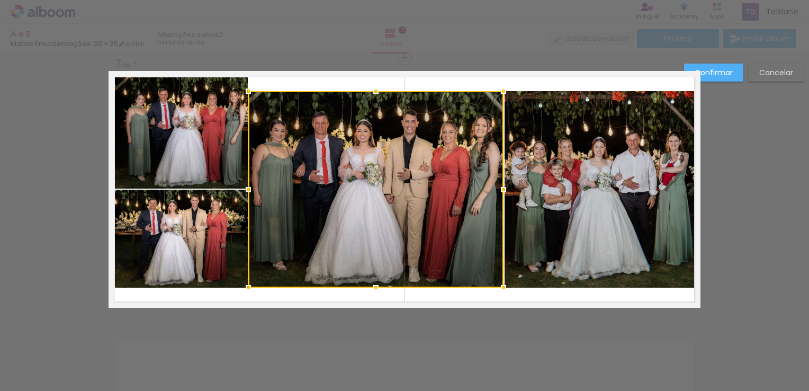
drag, startPoint x: 253, startPoint y: 191, endPoint x: 247, endPoint y: 191, distance: 5.8
click at [247, 191] on div at bounding box center [248, 189] width 21 height 21
click at [0, 0] on slot "Confirmar" at bounding box center [0, 0] width 0 height 0
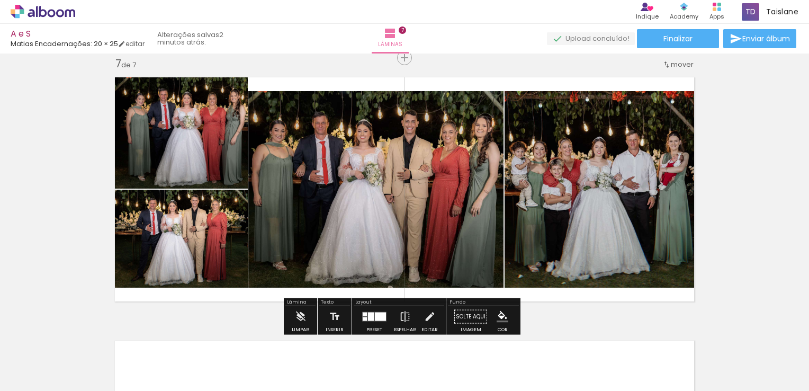
click at [205, 268] on quentale-photo at bounding box center [181, 238] width 133 height 98
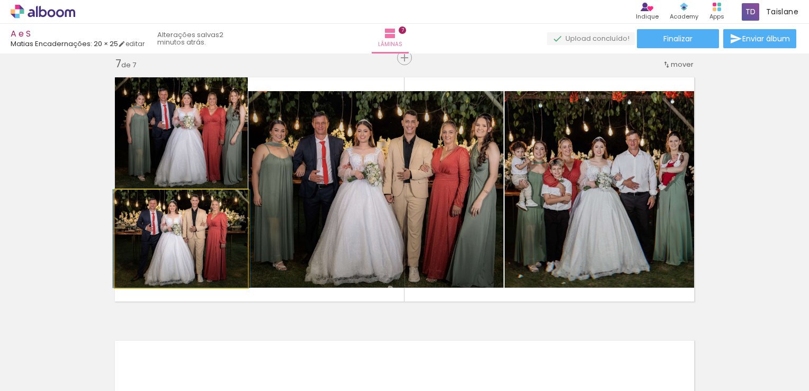
click at [205, 283] on quentale-photo at bounding box center [181, 238] width 133 height 98
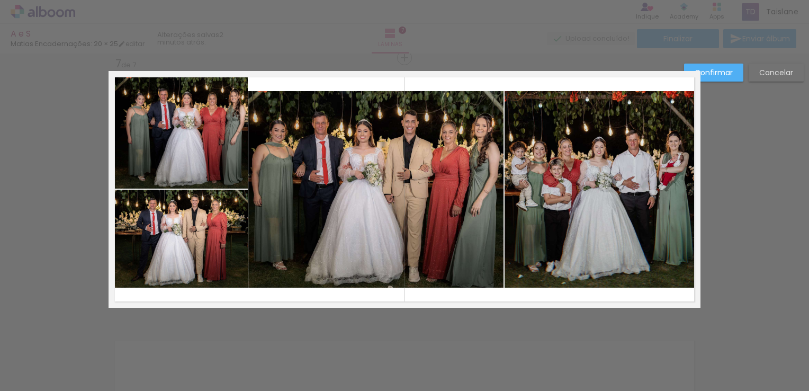
click at [191, 285] on quentale-photo at bounding box center [181, 238] width 133 height 98
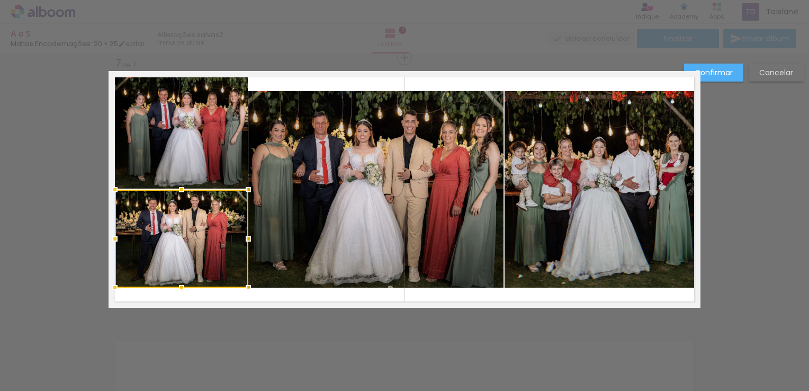
click at [191, 285] on div at bounding box center [181, 238] width 133 height 98
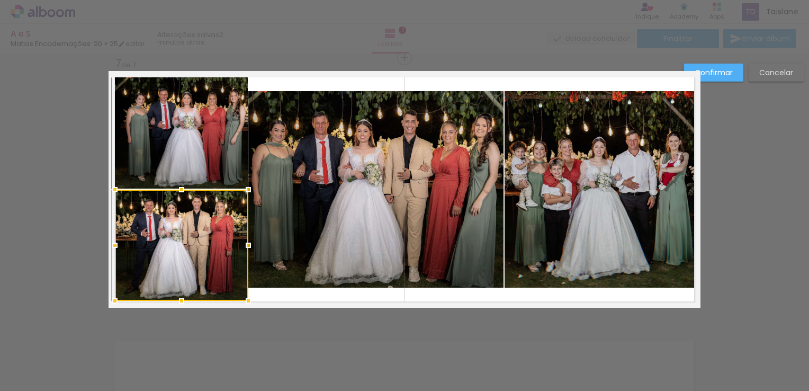
drag, startPoint x: 176, startPoint y: 290, endPoint x: 175, endPoint y: 300, distance: 10.1
click at [175, 300] on div at bounding box center [181, 300] width 21 height 21
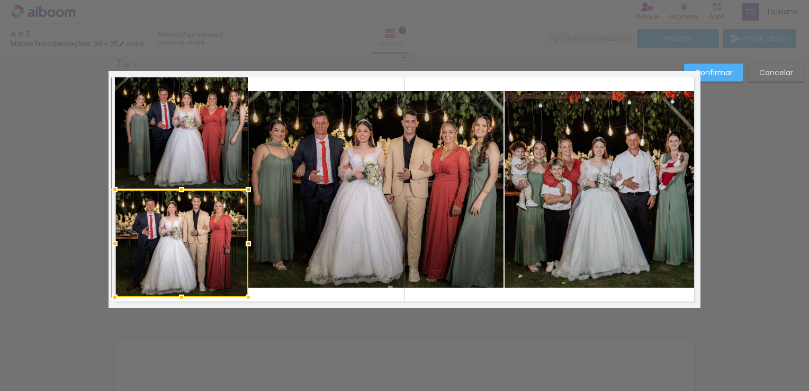
click at [179, 301] on div at bounding box center [181, 296] width 21 height 21
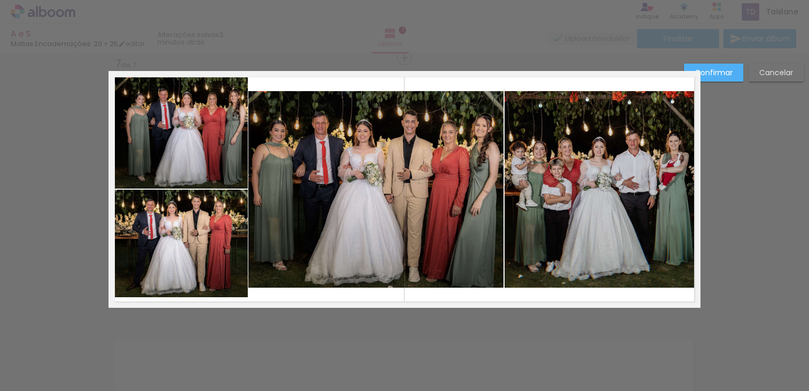
click at [177, 296] on quentale-photo at bounding box center [181, 242] width 133 height 107
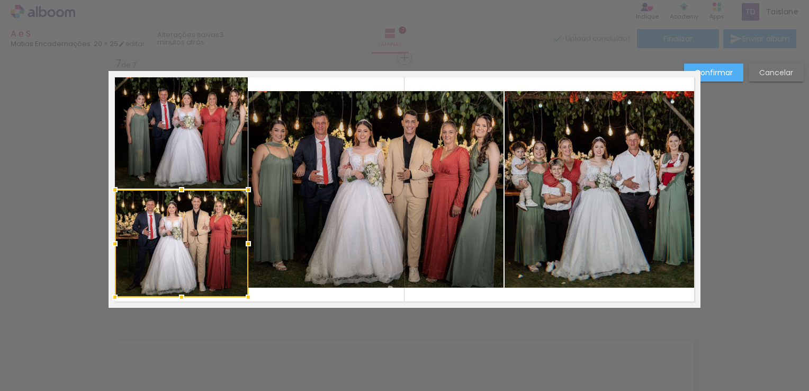
click at [177, 296] on div at bounding box center [181, 296] width 21 height 21
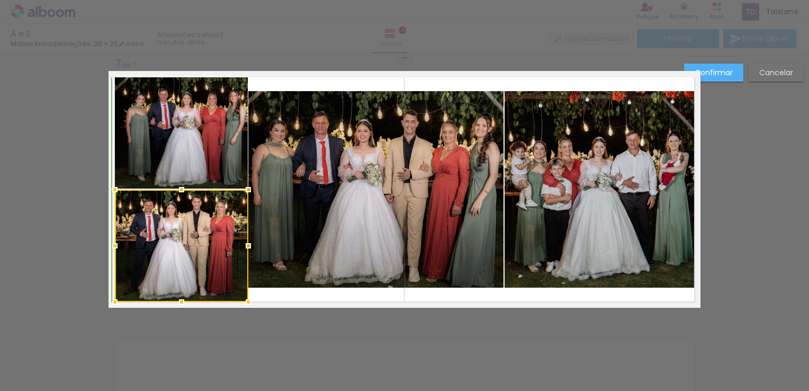
click at [178, 299] on div at bounding box center [181, 301] width 21 height 21
click at [0, 0] on slot "Confirmar" at bounding box center [0, 0] width 0 height 0
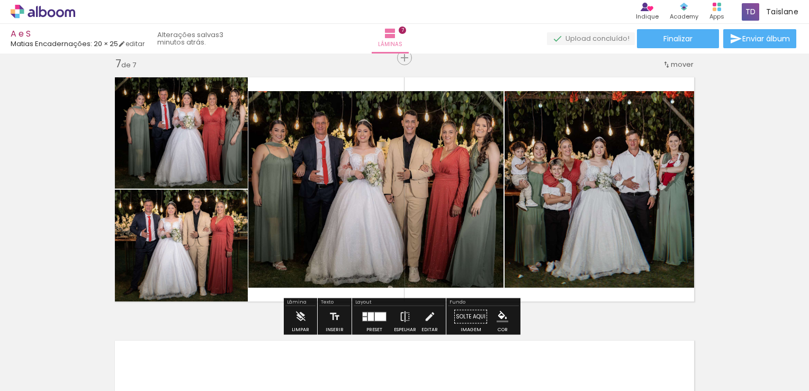
click at [204, 266] on quentale-photo at bounding box center [181, 245] width 133 height 112
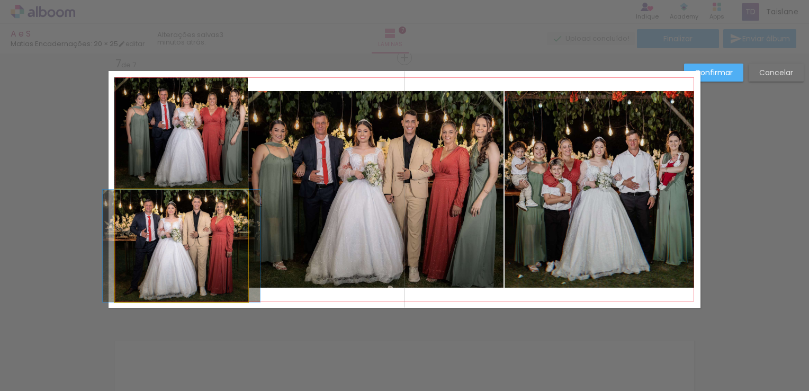
click at [204, 266] on quentale-photo at bounding box center [181, 245] width 133 height 112
click at [204, 266] on div at bounding box center [181, 245] width 133 height 112
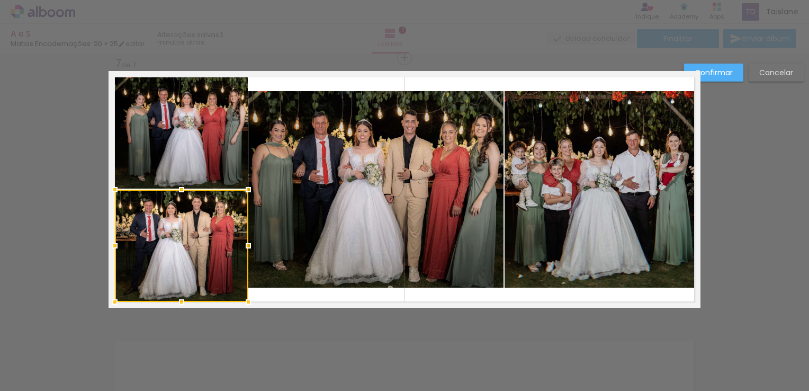
click at [363, 208] on quentale-photo at bounding box center [375, 189] width 255 height 196
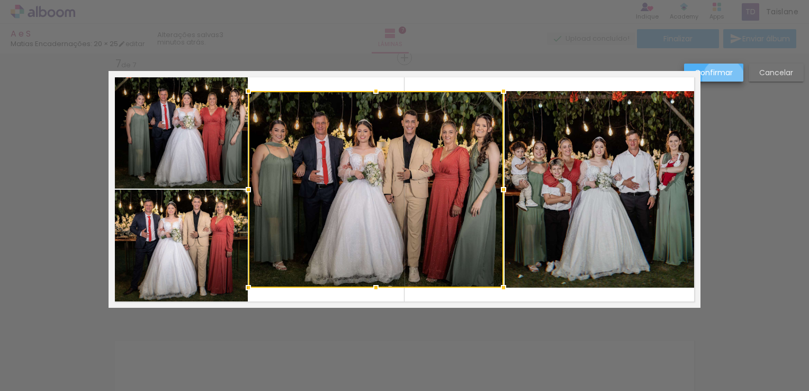
click at [724, 79] on paper-button "Confirmar" at bounding box center [713, 73] width 59 height 18
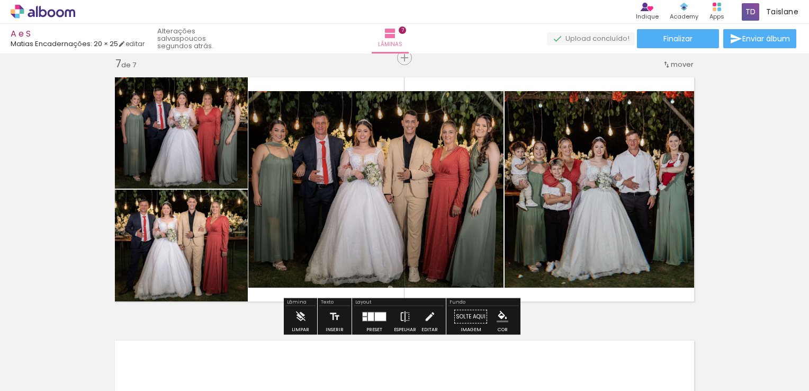
click at [444, 214] on quentale-photo at bounding box center [375, 189] width 255 height 196
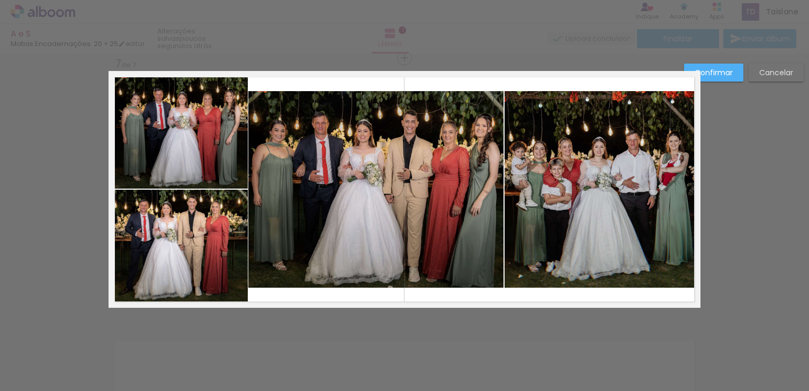
click at [444, 214] on quentale-photo at bounding box center [375, 189] width 255 height 196
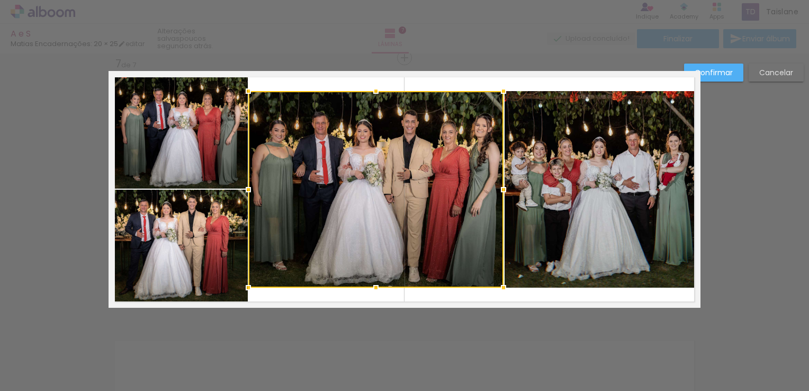
click at [567, 227] on quentale-photo at bounding box center [598, 189] width 189 height 196
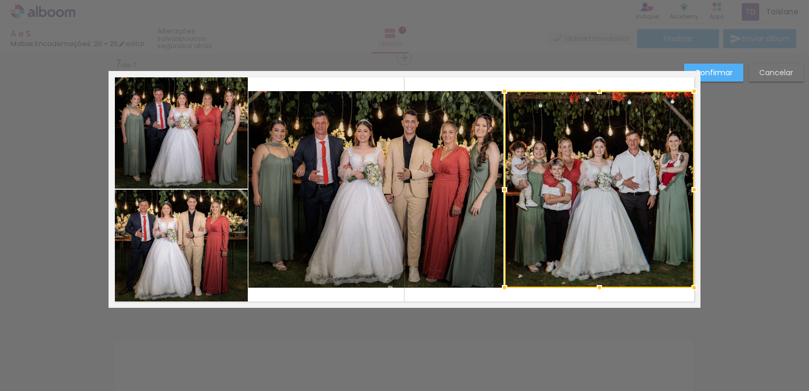
click at [567, 227] on div at bounding box center [598, 189] width 189 height 196
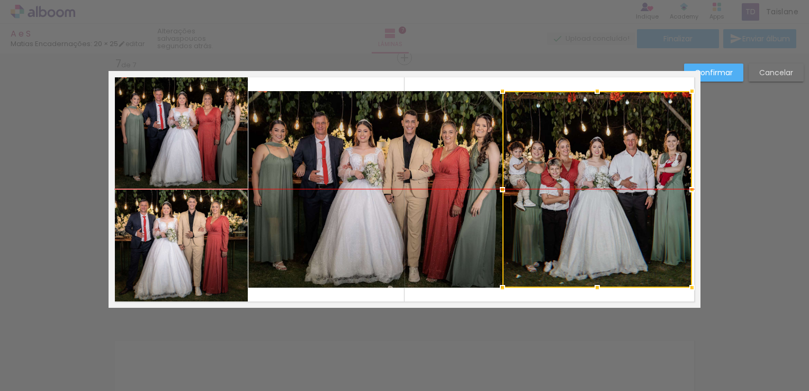
click at [616, 150] on div at bounding box center [596, 189] width 189 height 196
click at [0, 0] on slot "Cancelar" at bounding box center [0, 0] width 0 height 0
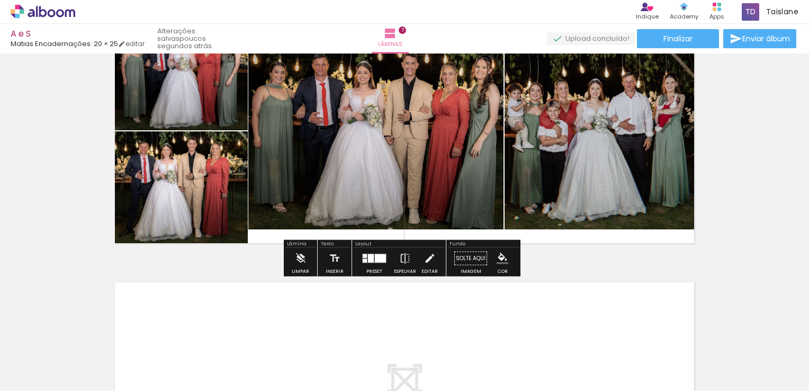
scroll to position [1662, 0]
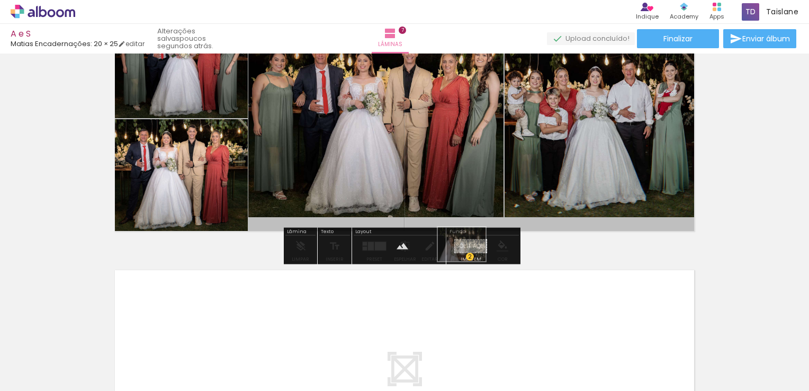
drag, startPoint x: 447, startPoint y: 368, endPoint x: 469, endPoint y: 259, distance: 111.4
click at [469, 259] on quentale-workspace at bounding box center [404, 195] width 809 height 391
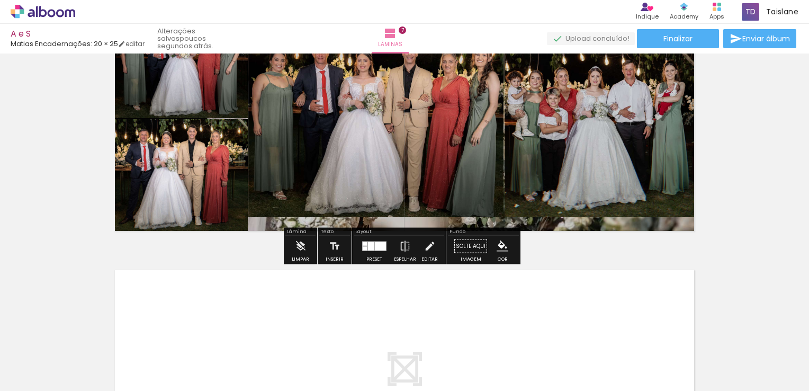
click at [666, 232] on quentale-layouter at bounding box center [405, 119] width 592 height 237
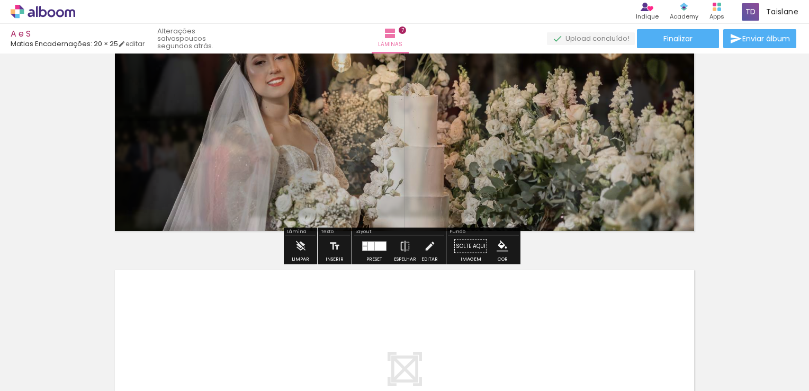
click at [666, 225] on quentale-photo at bounding box center [405, 119] width 592 height 237
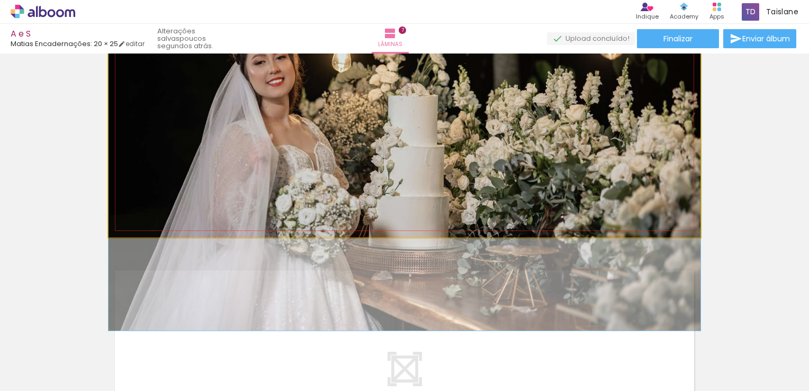
click at [666, 225] on quentale-photo at bounding box center [405, 119] width 592 height 237
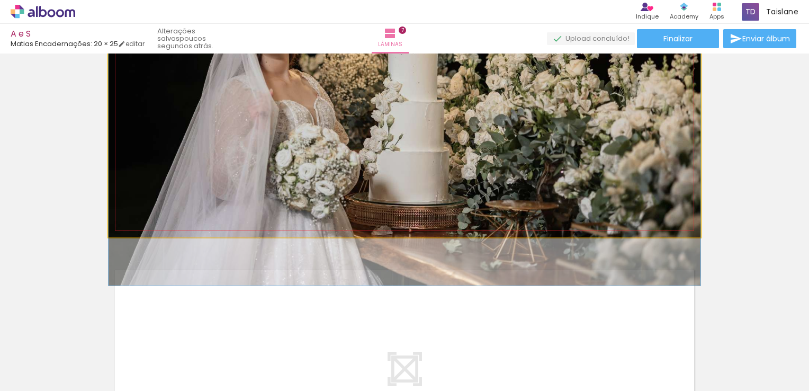
drag, startPoint x: 623, startPoint y: 207, endPoint x: 619, endPoint y: 156, distance: 50.9
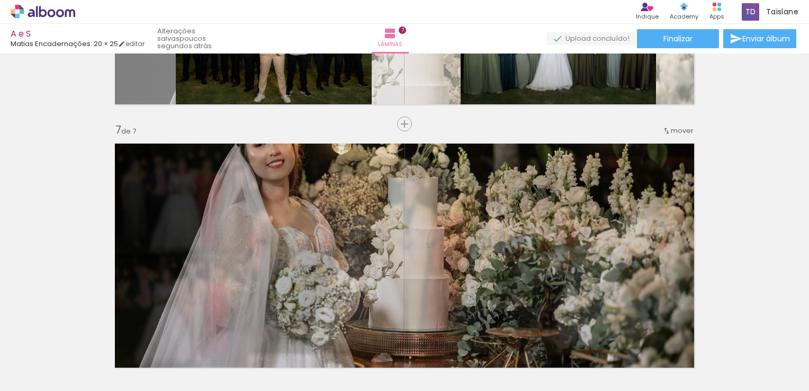
scroll to position [1529, 0]
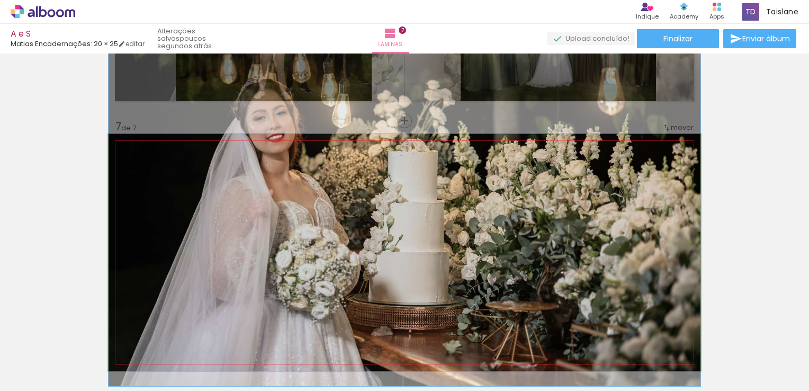
drag, startPoint x: 583, startPoint y: 281, endPoint x: 583, endPoint y: 257, distance: 23.8
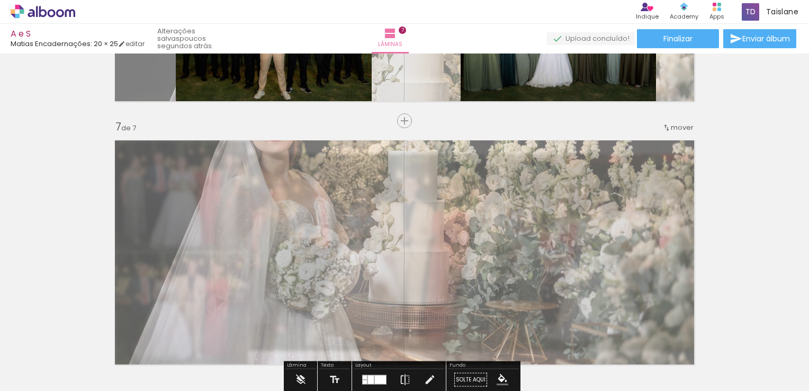
drag, startPoint x: 256, startPoint y: 166, endPoint x: 238, endPoint y: 166, distance: 18.0
type paper-slider "55"
click at [238, 166] on div at bounding box center [246, 160] width 17 height 17
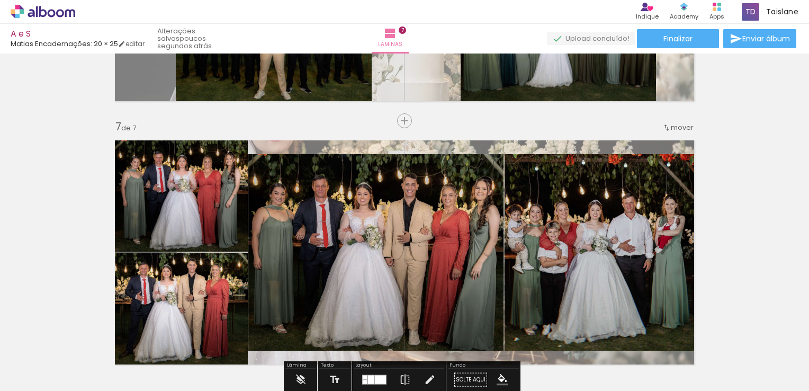
click at [567, 142] on quentale-layouter at bounding box center [405, 252] width 592 height 237
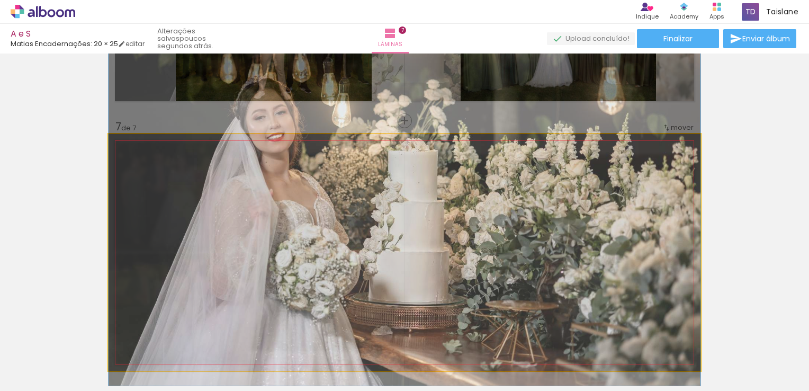
click at [567, 142] on quentale-photo at bounding box center [405, 252] width 592 height 237
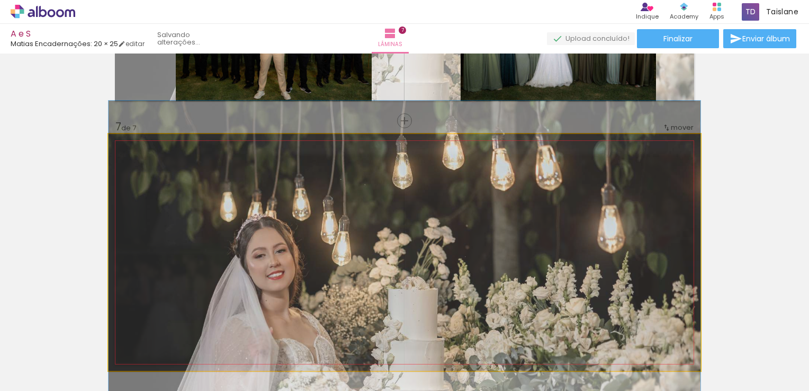
drag, startPoint x: 546, startPoint y: 180, endPoint x: 522, endPoint y: 315, distance: 137.1
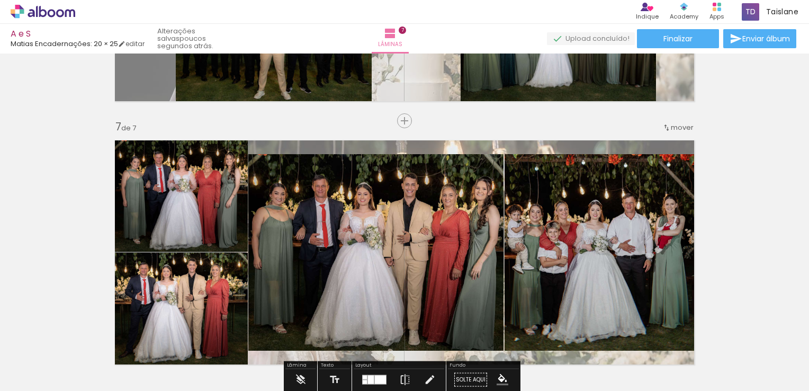
click at [483, 144] on quentale-layouter at bounding box center [405, 252] width 592 height 237
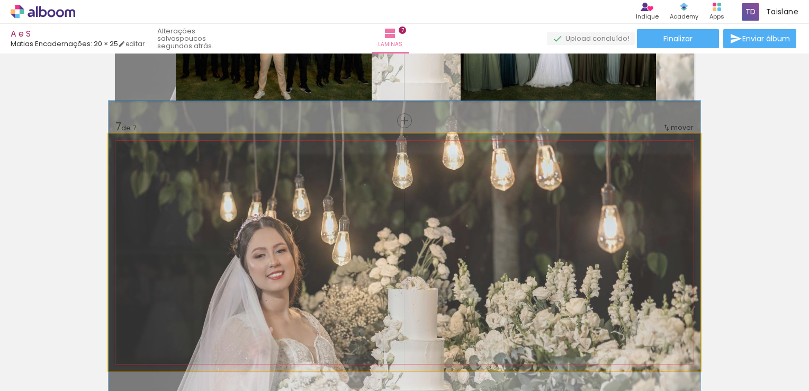
click at [483, 144] on quentale-photo at bounding box center [405, 252] width 592 height 237
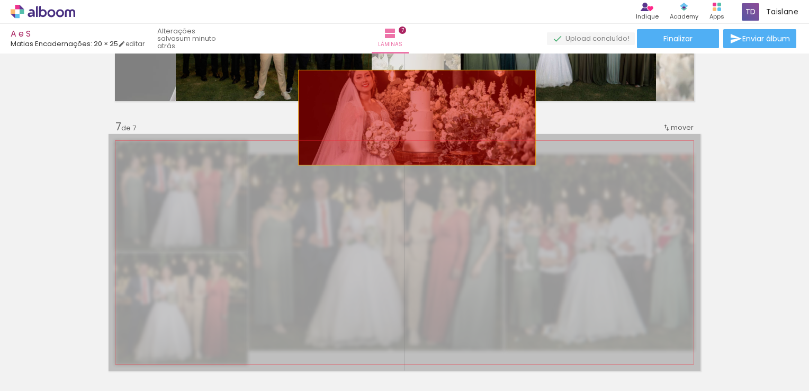
drag, startPoint x: 450, startPoint y: 228, endPoint x: 412, endPoint y: 139, distance: 97.2
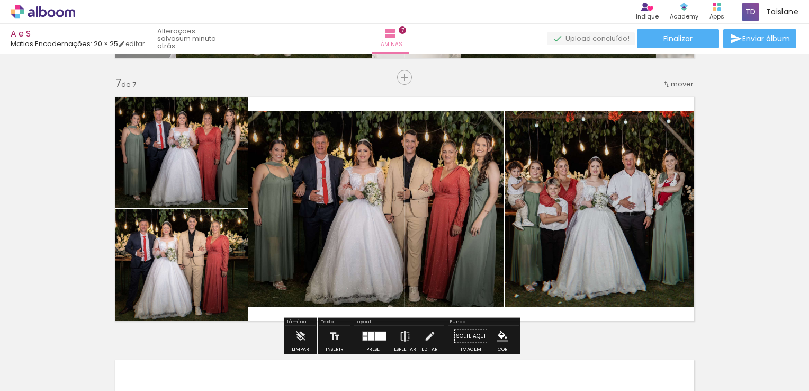
scroll to position [1587, 0]
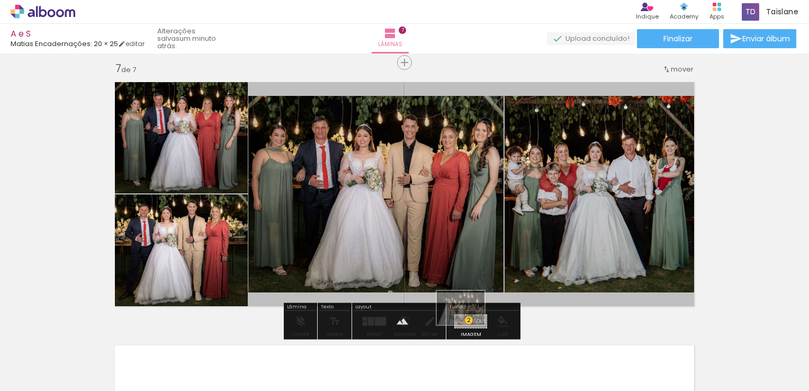
drag, startPoint x: 427, startPoint y: 360, endPoint x: 468, endPoint y: 322, distance: 56.2
click at [468, 322] on quentale-workspace at bounding box center [404, 195] width 809 height 391
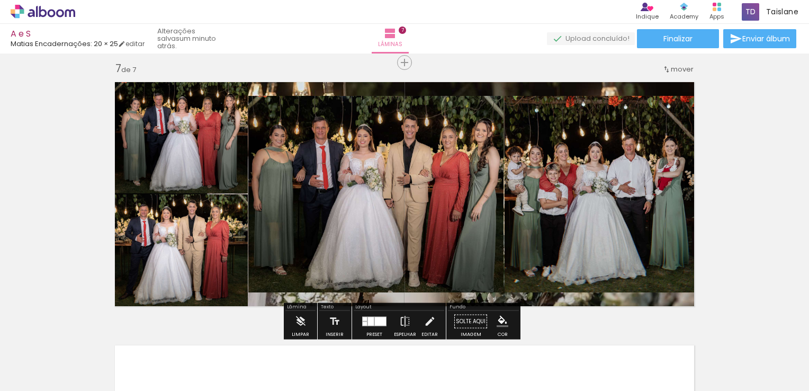
click at [495, 93] on quentale-layouter at bounding box center [405, 194] width 592 height 237
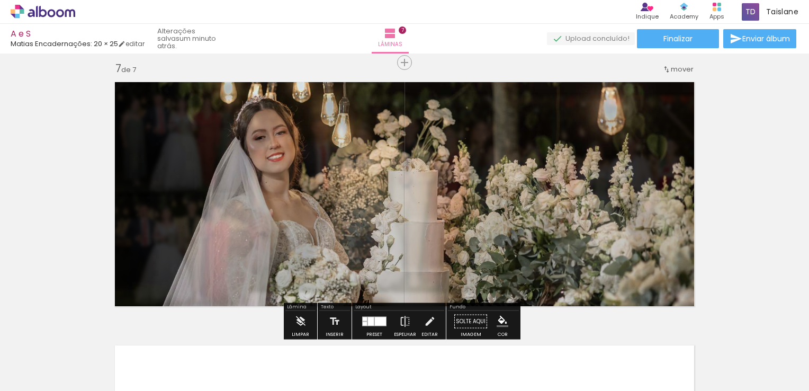
click at [495, 93] on quentale-photo at bounding box center [405, 194] width 592 height 237
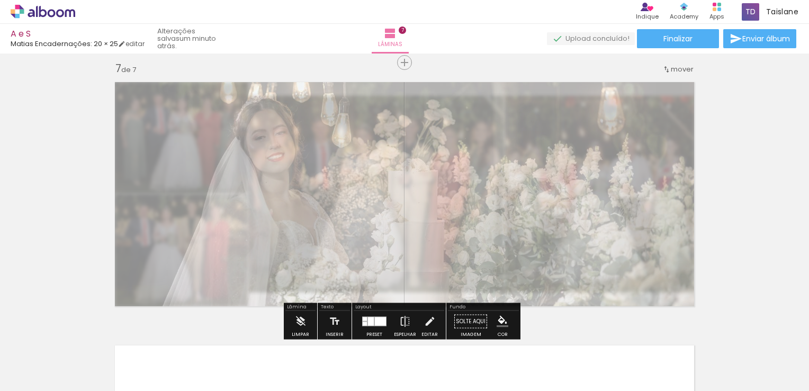
drag, startPoint x: 238, startPoint y: 105, endPoint x: 232, endPoint y: 106, distance: 5.9
type paper-slider "30"
click at [232, 106] on div at bounding box center [243, 102] width 41 height 17
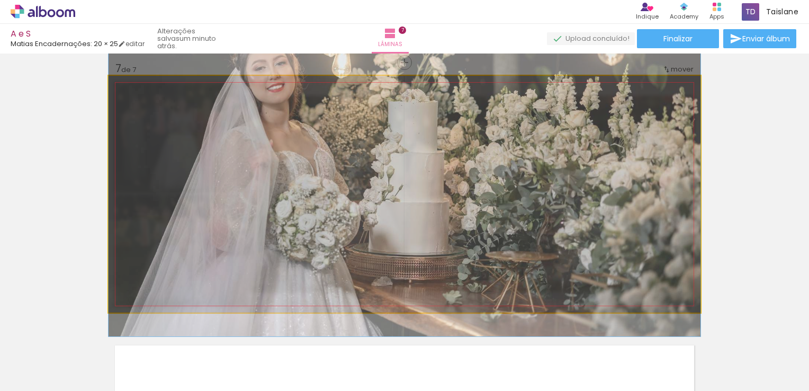
drag, startPoint x: 508, startPoint y: 225, endPoint x: 493, endPoint y: 156, distance: 71.0
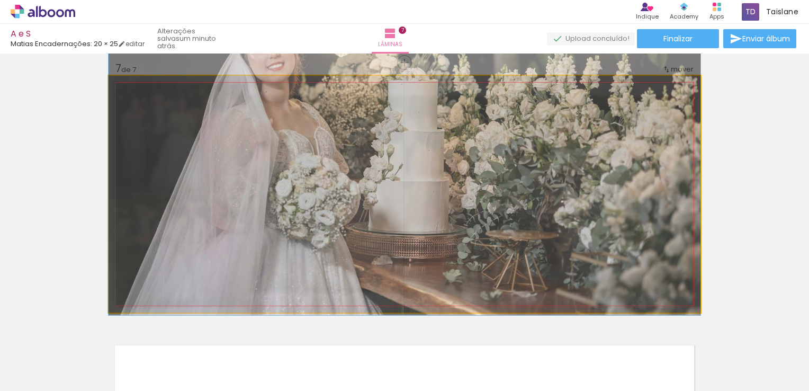
drag, startPoint x: 492, startPoint y: 223, endPoint x: 495, endPoint y: 202, distance: 21.5
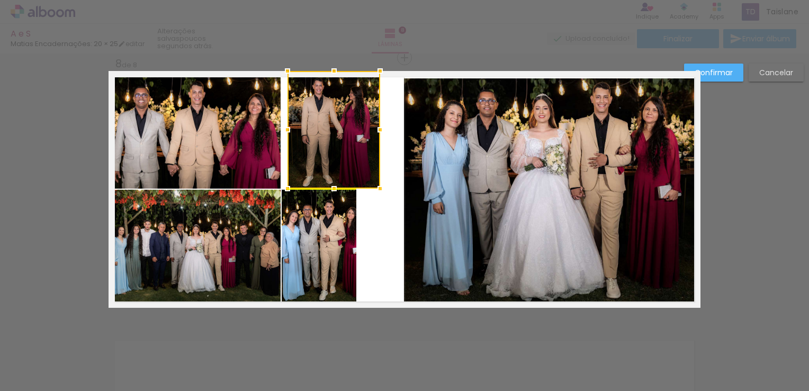
scroll to position [0, 4012]
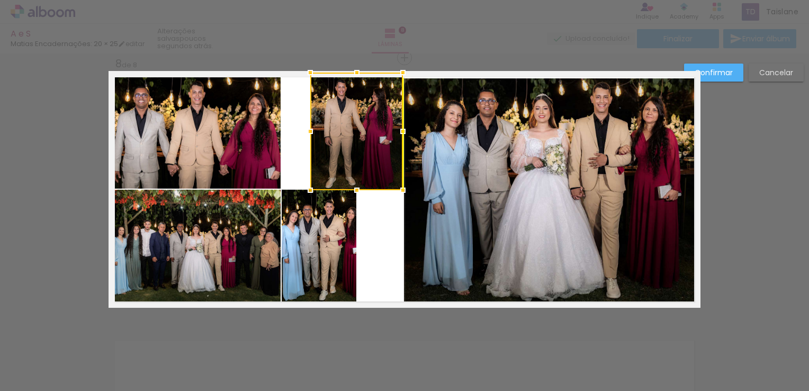
drag, startPoint x: 331, startPoint y: 137, endPoint x: 353, endPoint y: 139, distance: 21.8
click at [353, 139] on div at bounding box center [356, 132] width 93 height 118
